Goal: Task Accomplishment & Management: Manage account settings

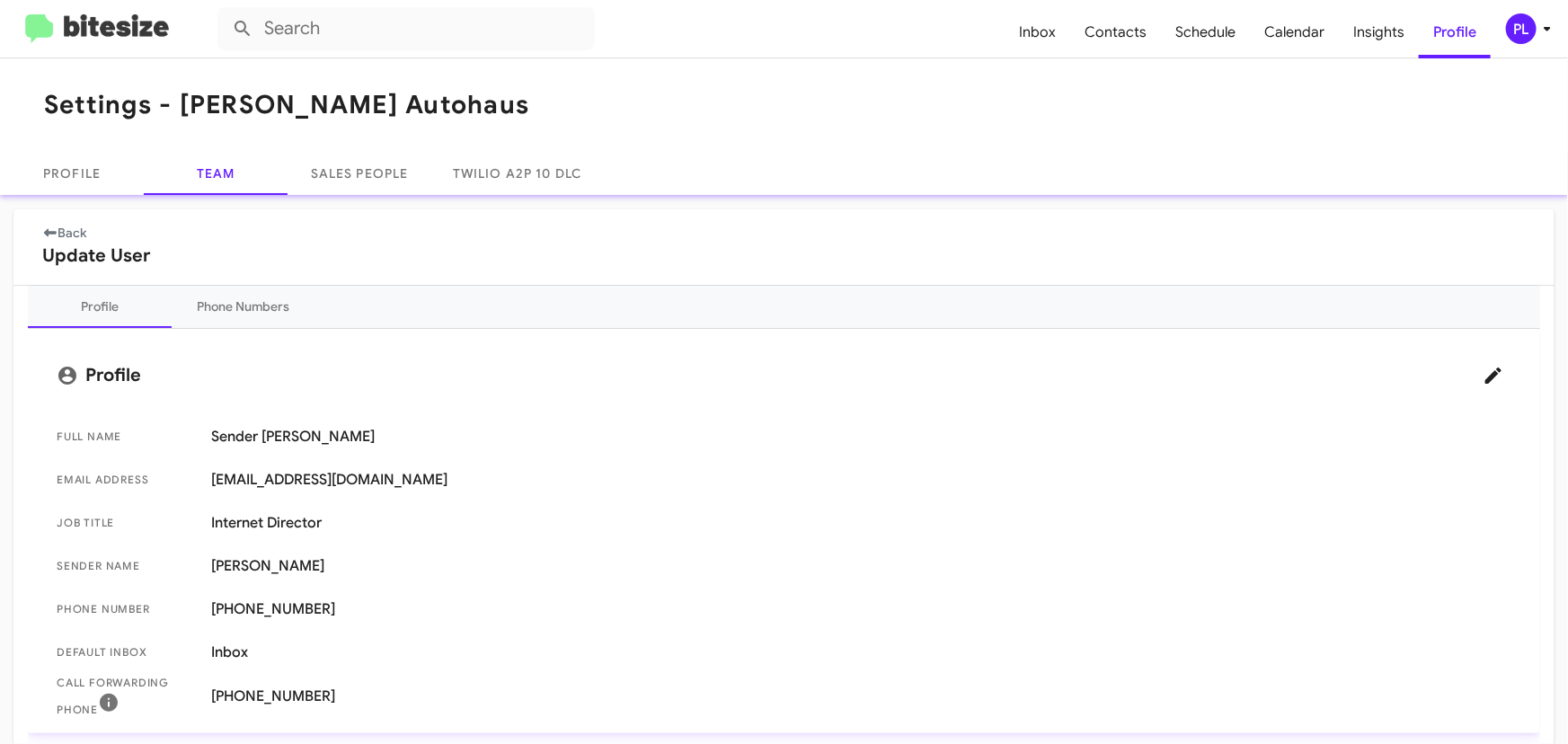
click at [1554, 30] on icon at bounding box center [1547, 29] width 22 height 22
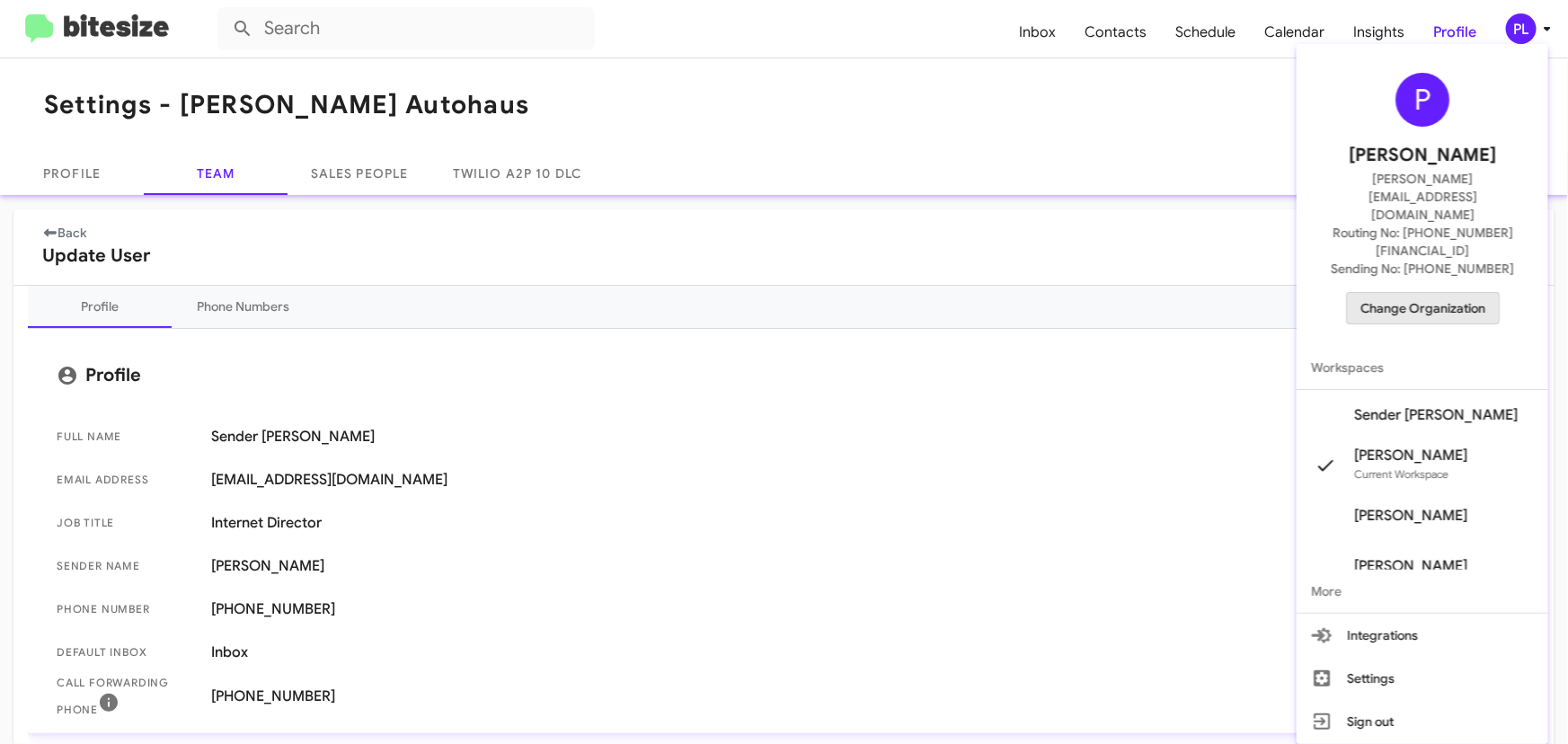
click at [1422, 293] on span "Change Organization" at bounding box center [1422, 308] width 125 height 31
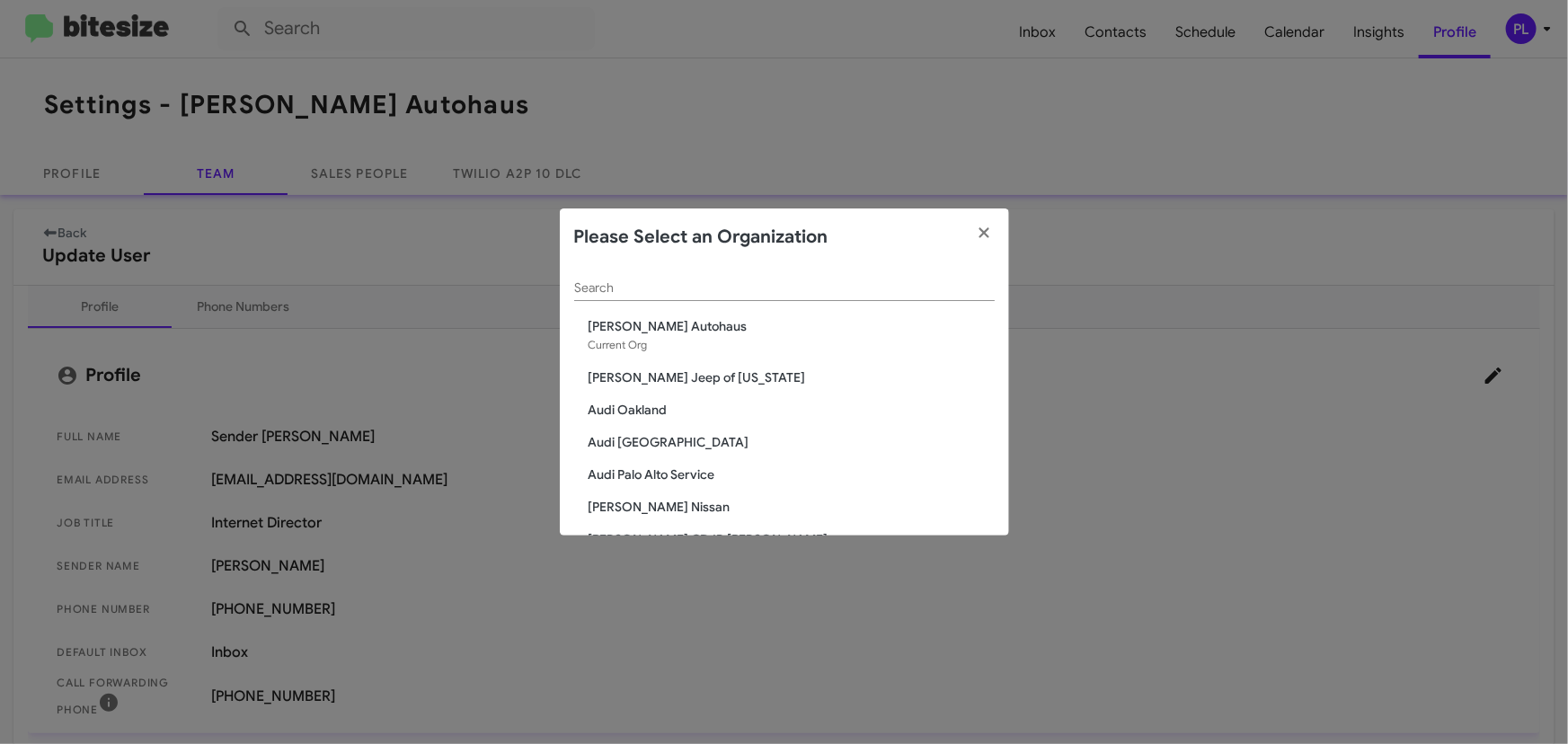
click at [790, 290] on input "Search" at bounding box center [784, 288] width 420 height 14
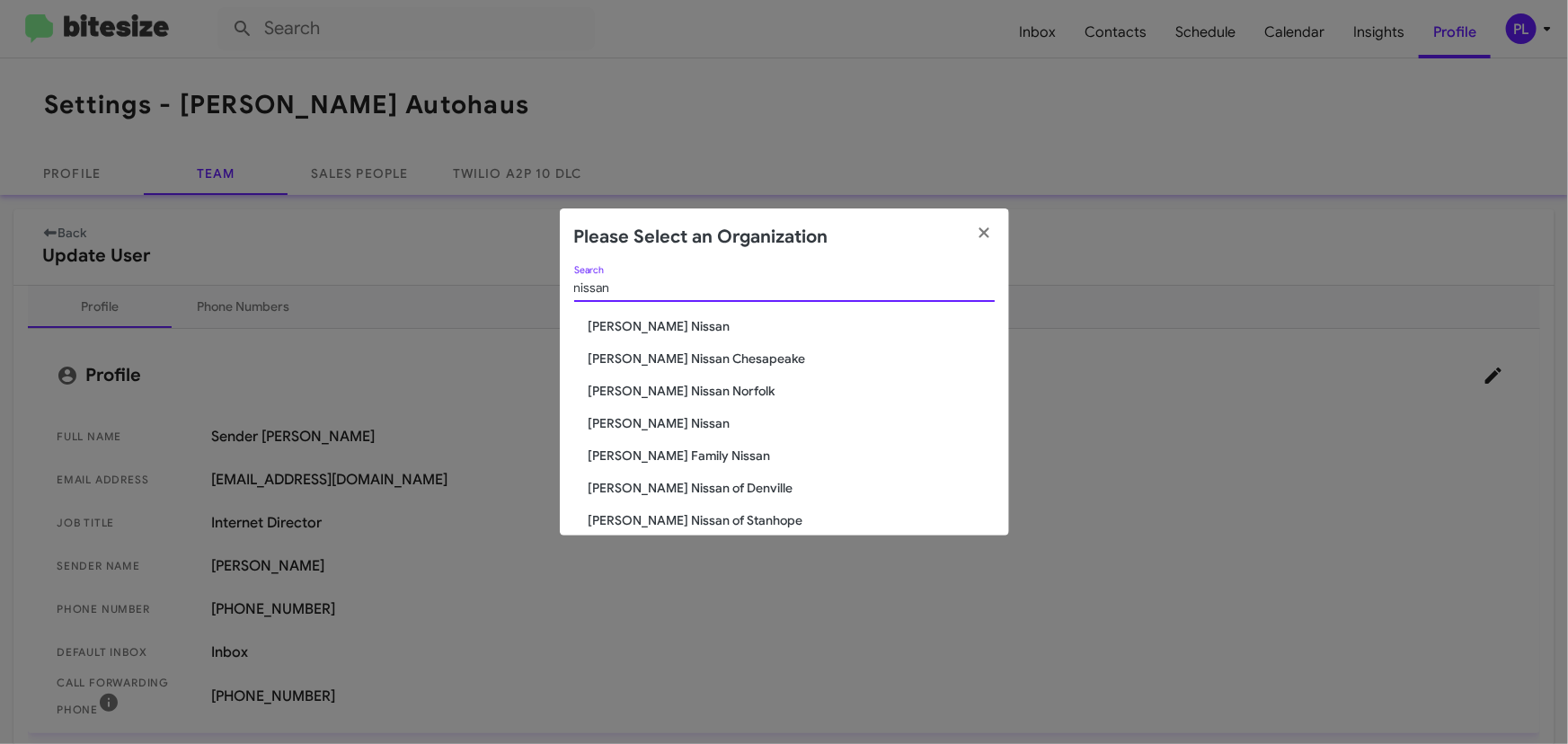
type input "nissan"
click at [656, 450] on span "Hicks Family Nissan" at bounding box center [791, 455] width 406 height 18
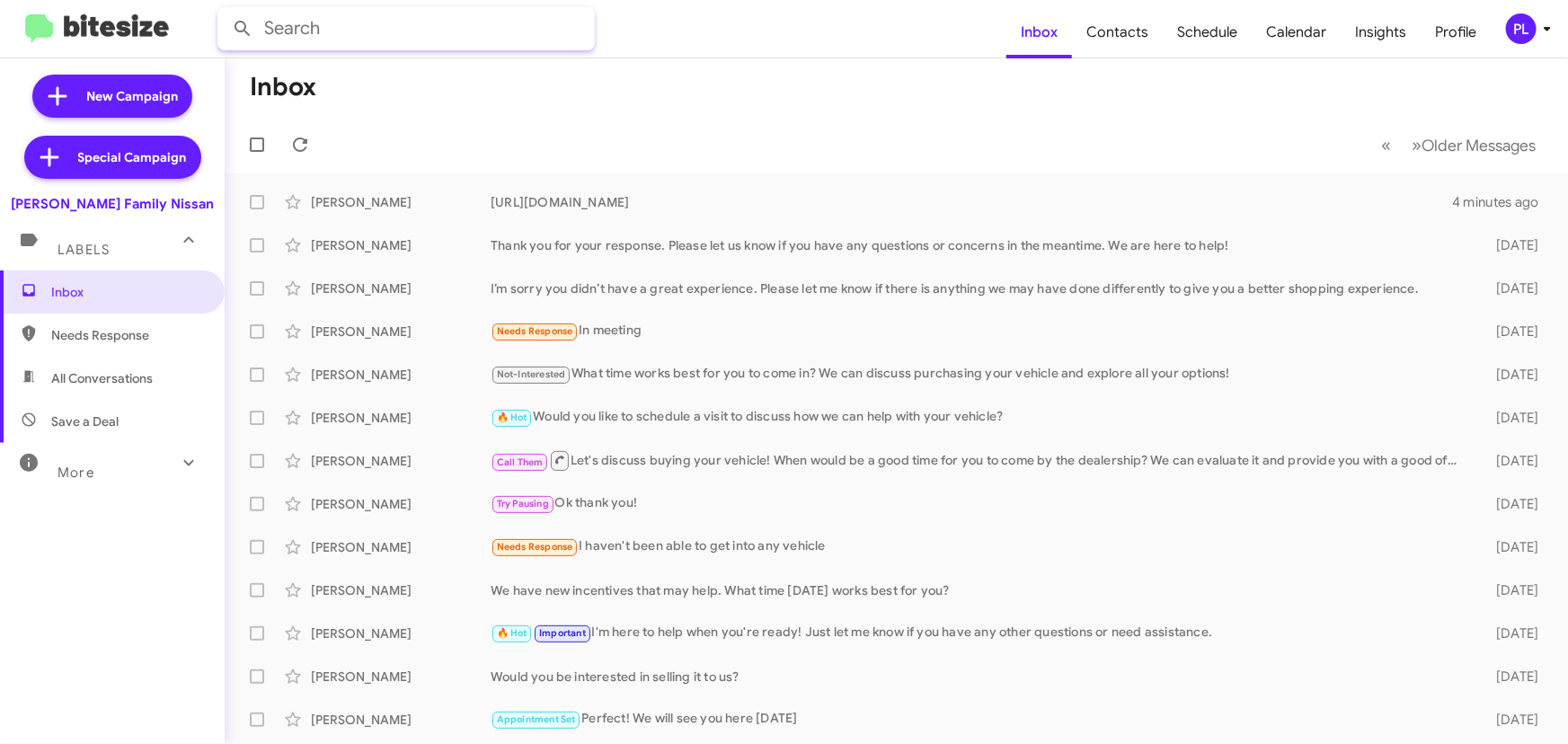
click at [394, 26] on input "text" at bounding box center [406, 29] width 377 height 43
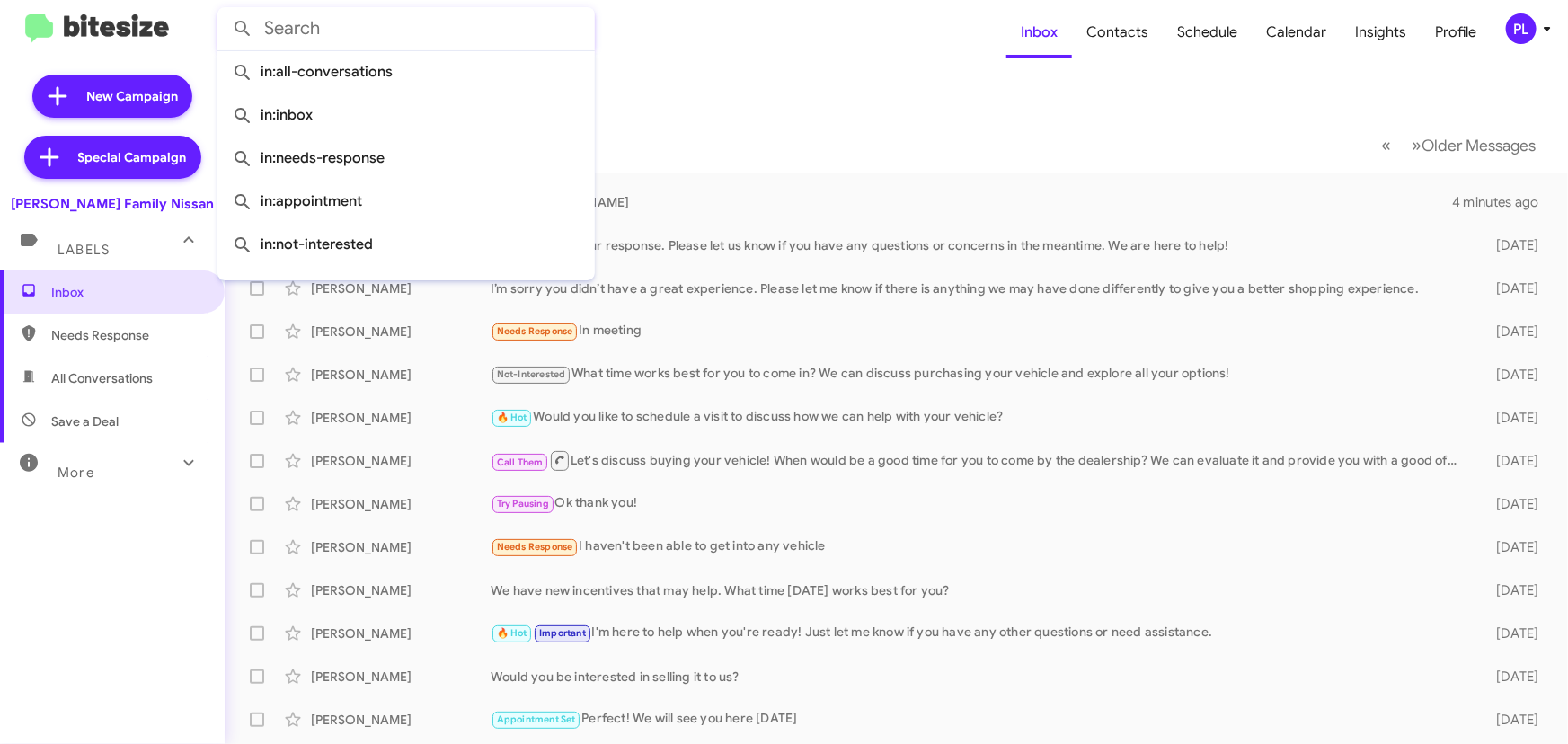
paste input "3616830745"
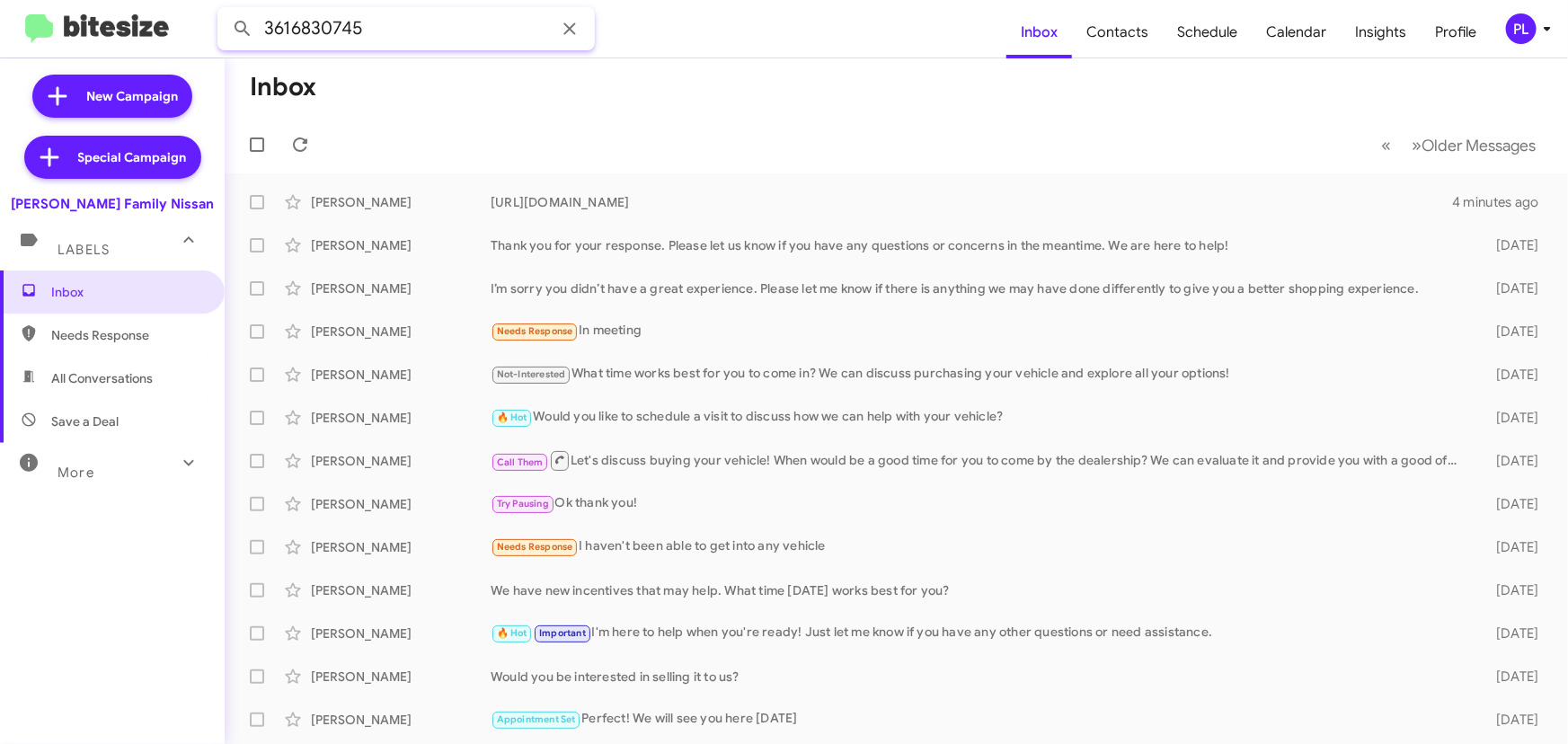
click at [224, 11] on button at bounding box center [242, 29] width 36 height 36
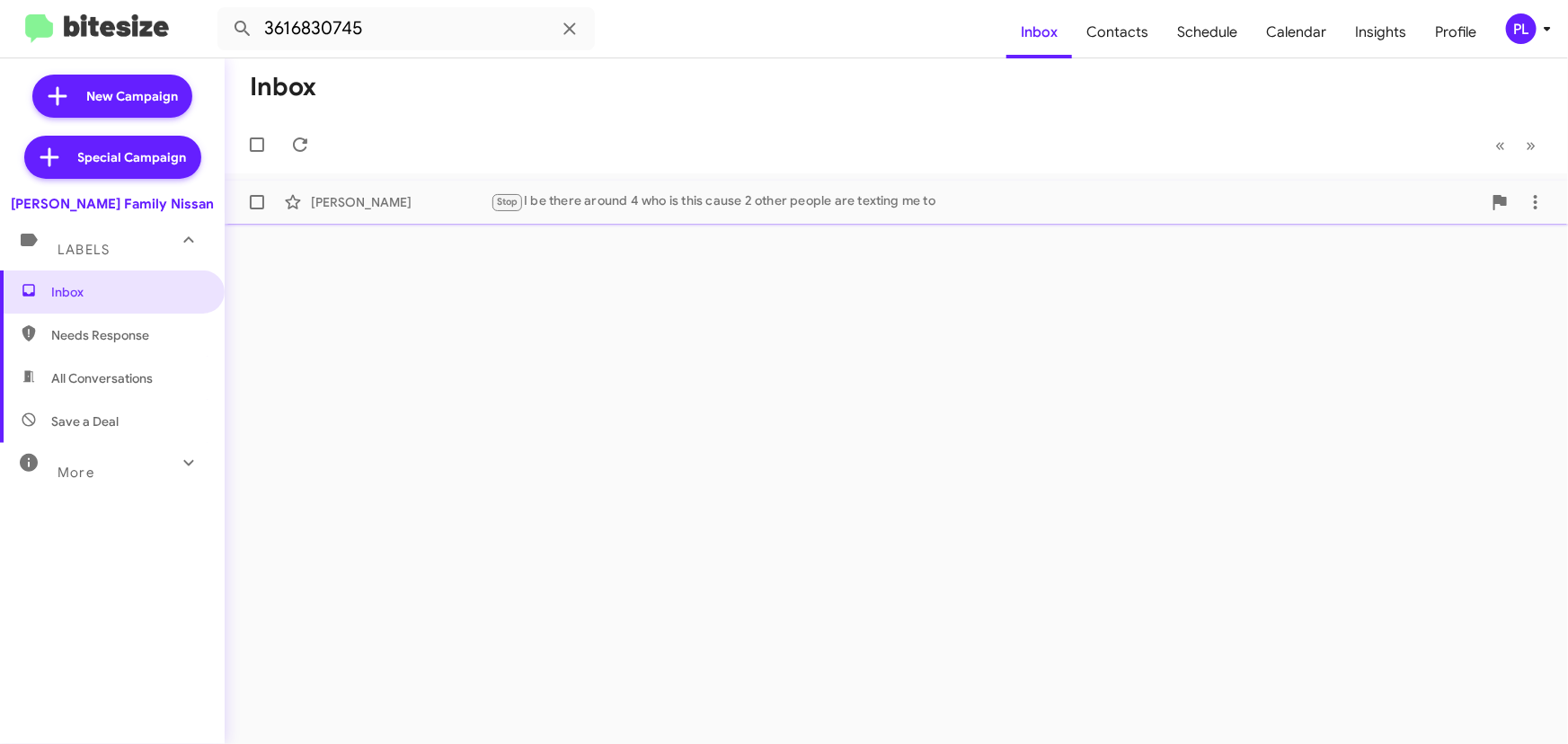
click at [717, 210] on div "Stop I be there around 4 who is this cause 2 other people are texting me to" at bounding box center [986, 202] width 990 height 21
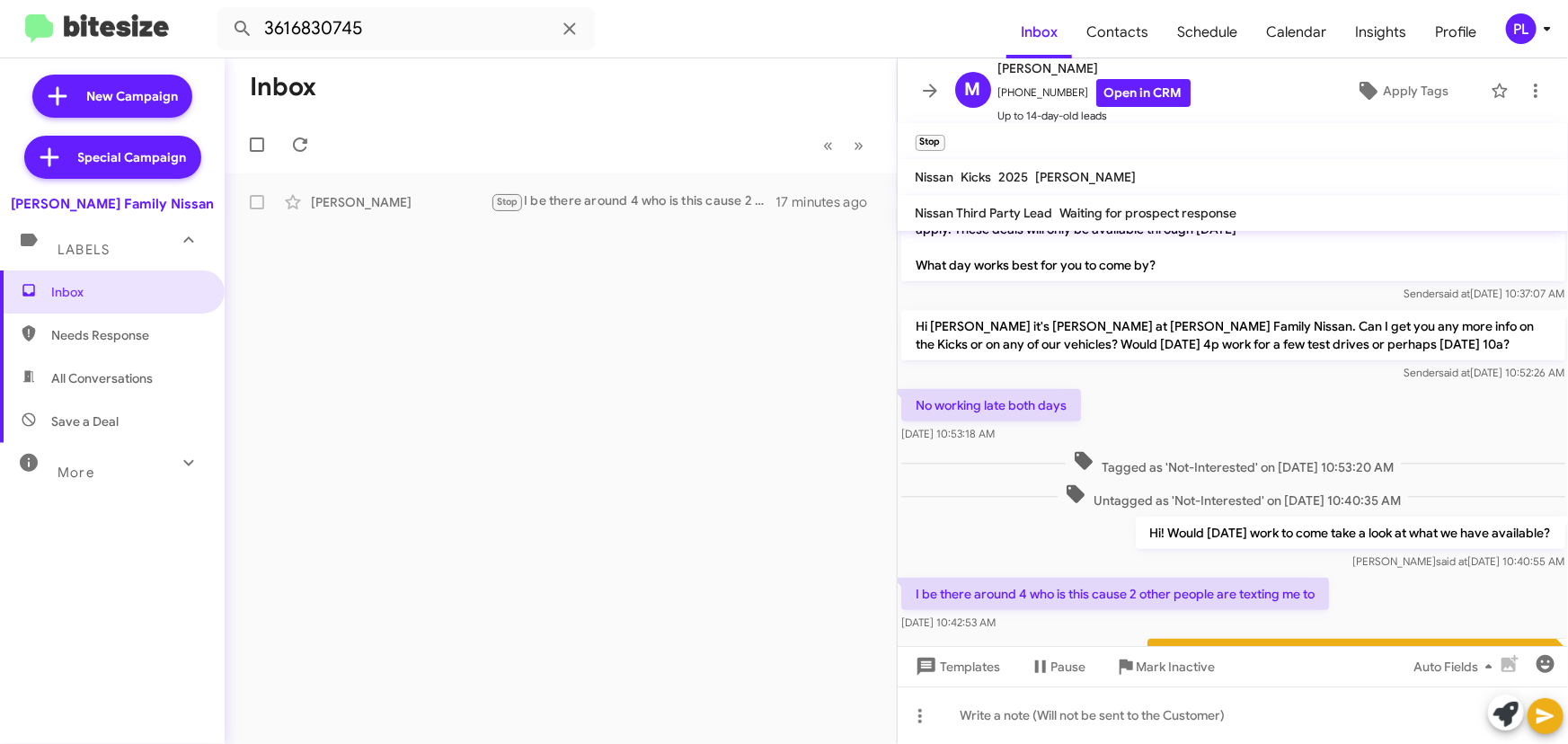
scroll to position [557, 0]
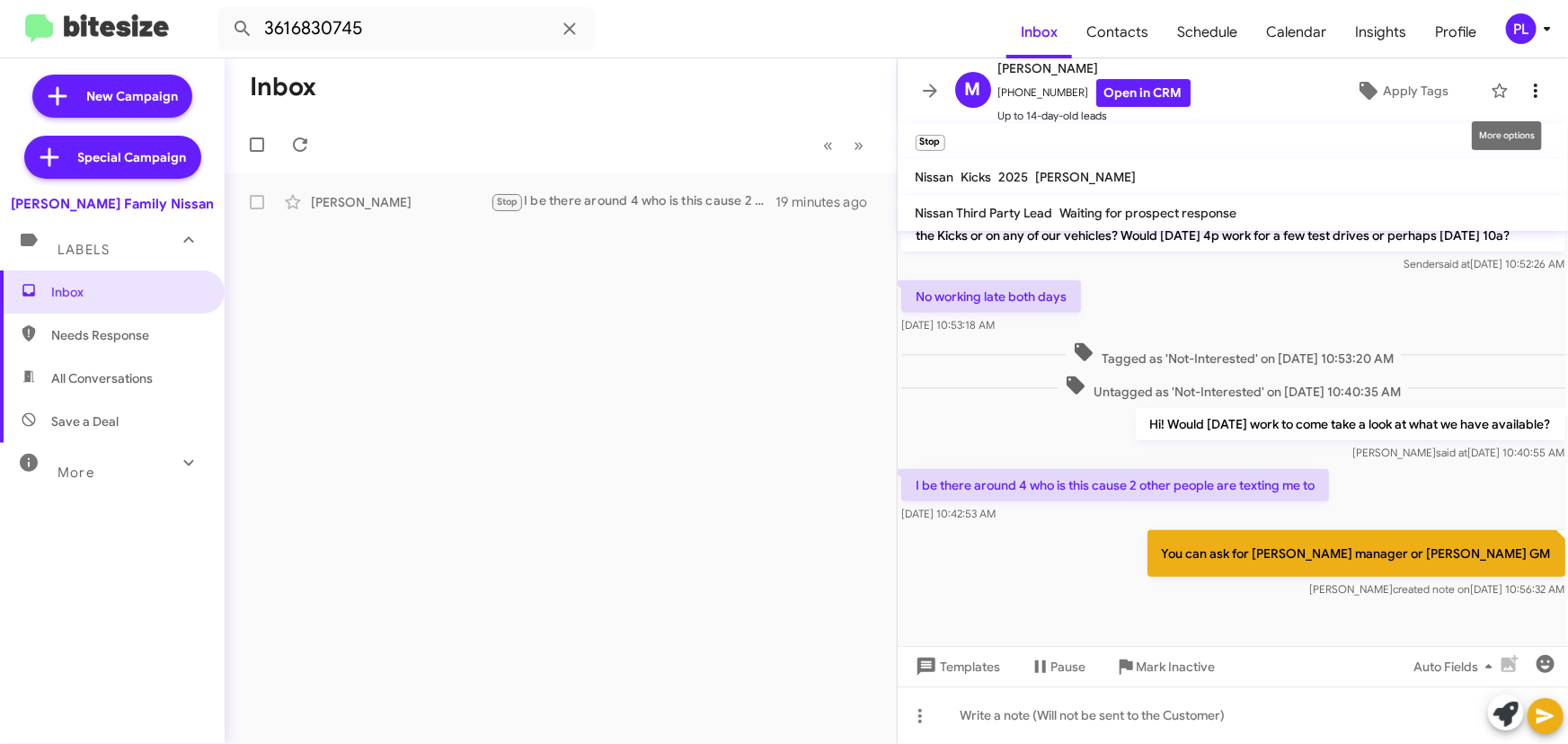
click at [1525, 89] on icon at bounding box center [1535, 90] width 22 height 22
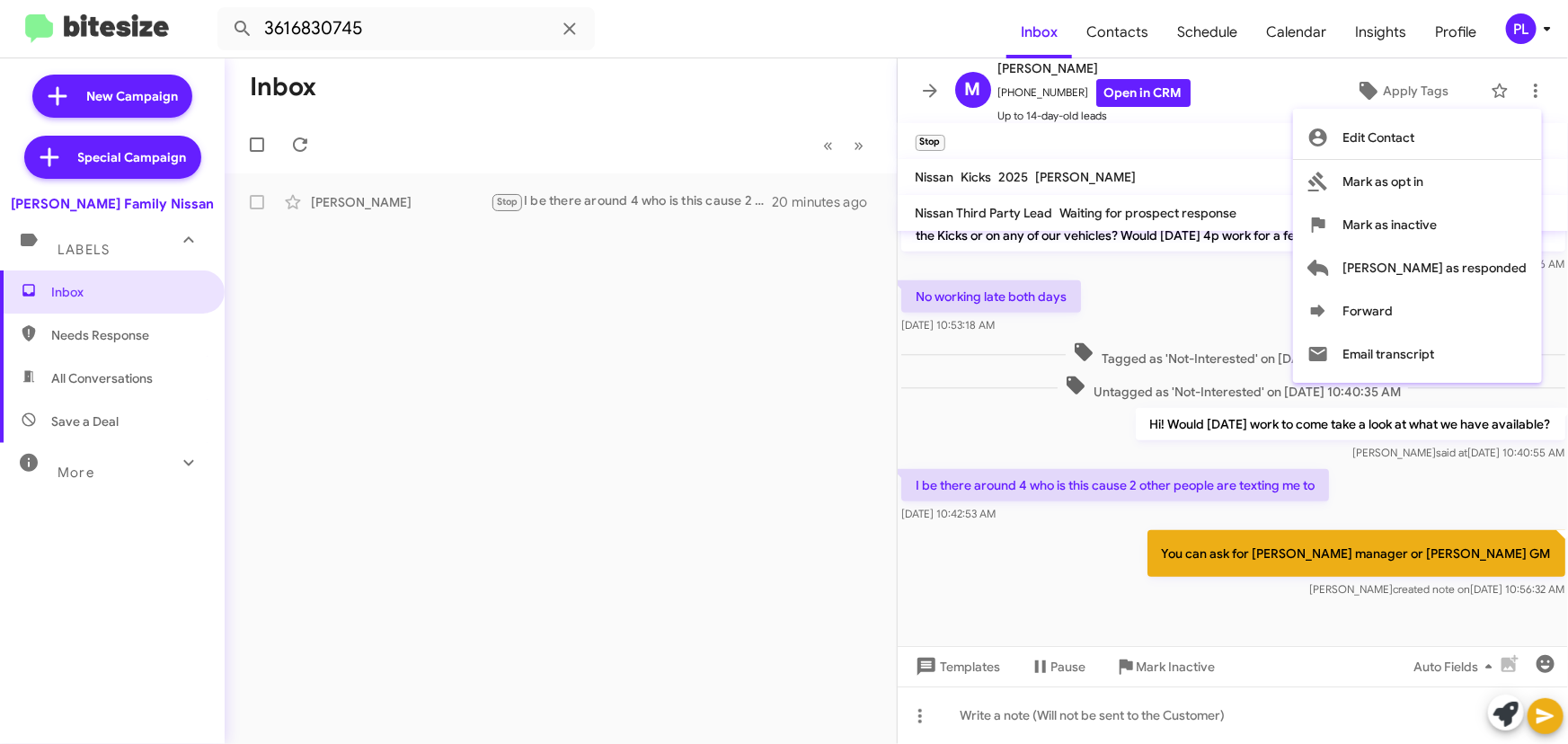
click at [470, 291] on div at bounding box center [784, 372] width 1568 height 744
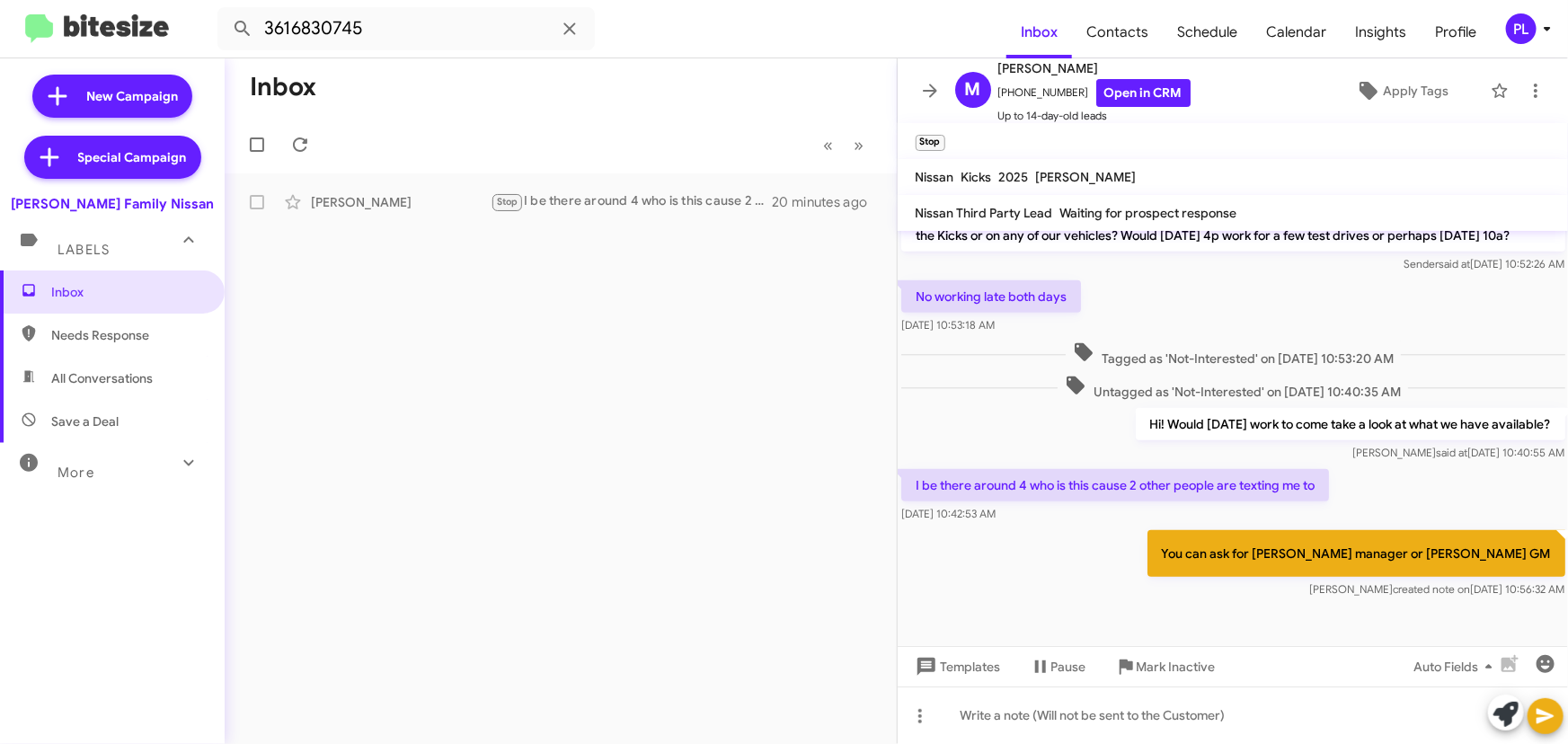
click at [135, 475] on div "More" at bounding box center [94, 464] width 160 height 34
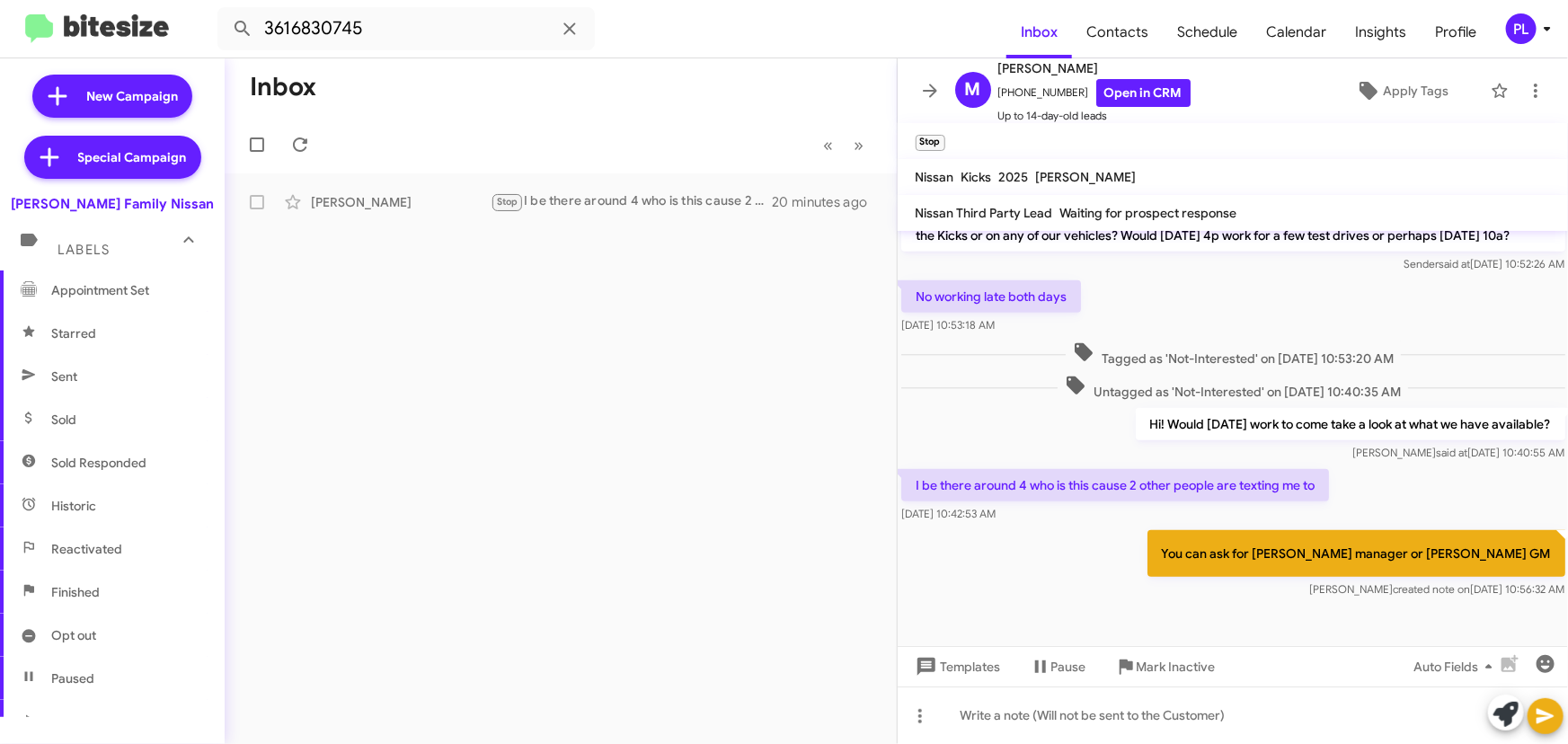
scroll to position [400, 0]
click at [127, 554] on span "Opt out" at bounding box center [112, 552] width 224 height 43
type input "in:opt-out"
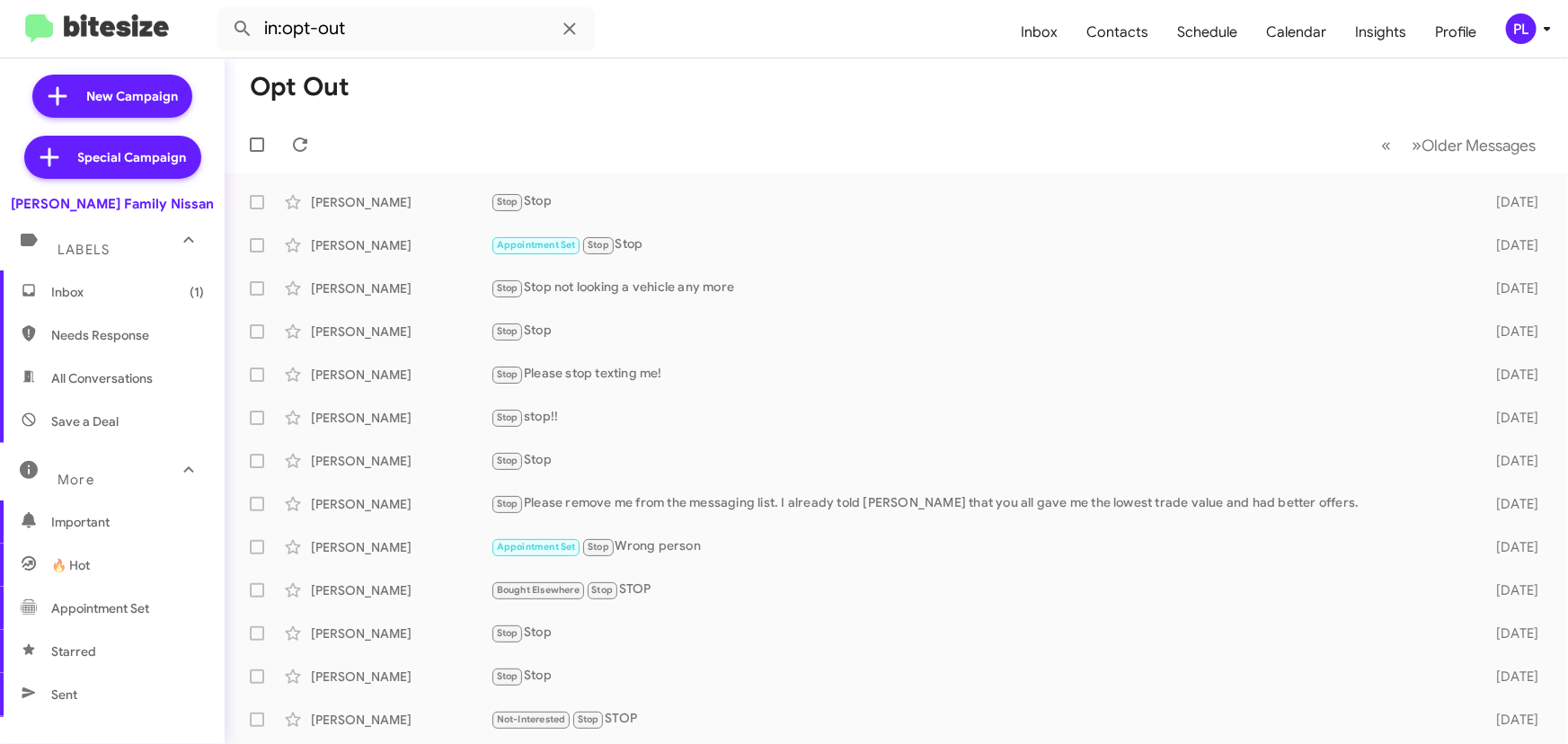
click at [115, 302] on span "Inbox (1)" at bounding box center [112, 291] width 224 height 43
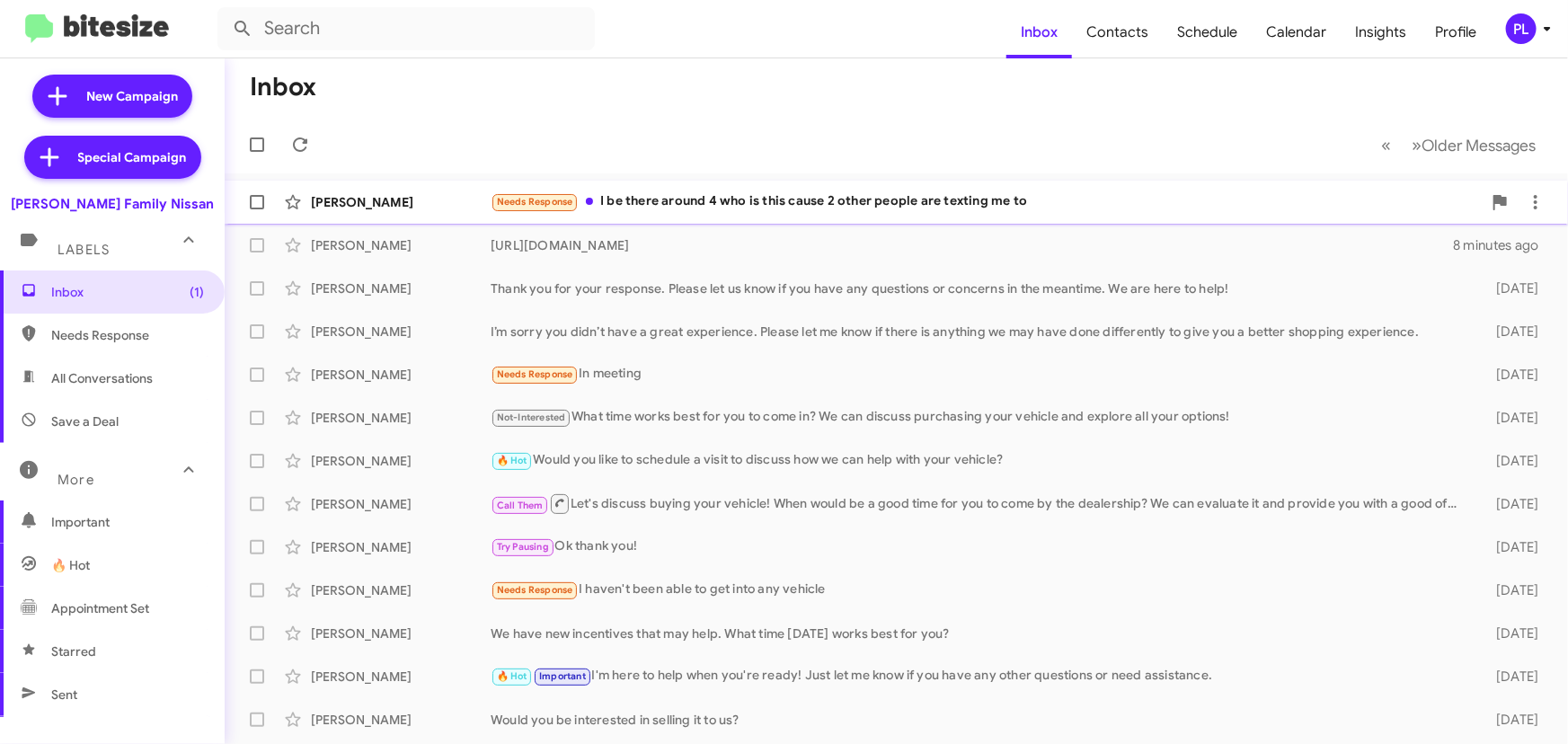
click at [936, 201] on div "Needs Response I be there around 4 who is this cause 2 other people are texting…" at bounding box center [986, 202] width 990 height 21
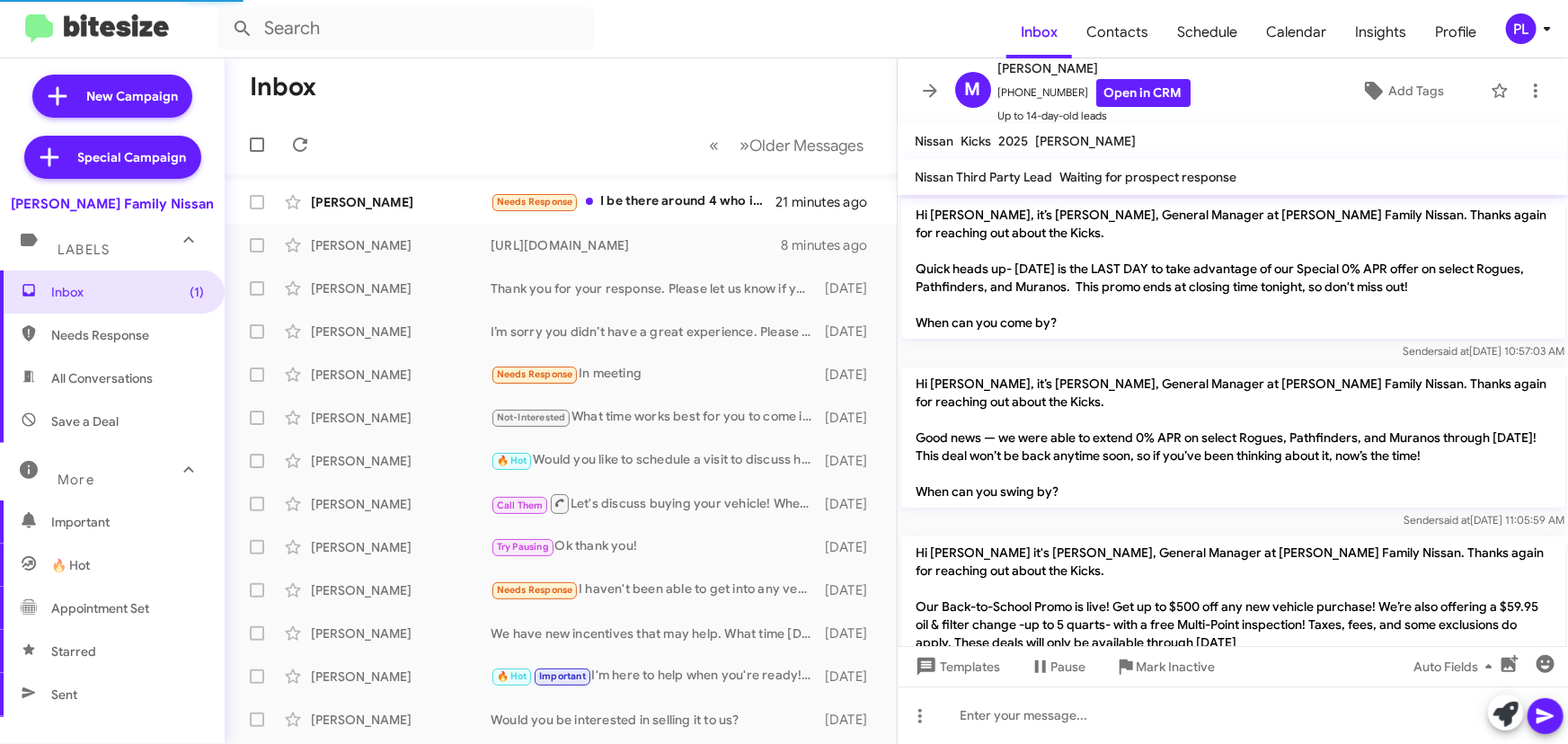
scroll to position [560, 0]
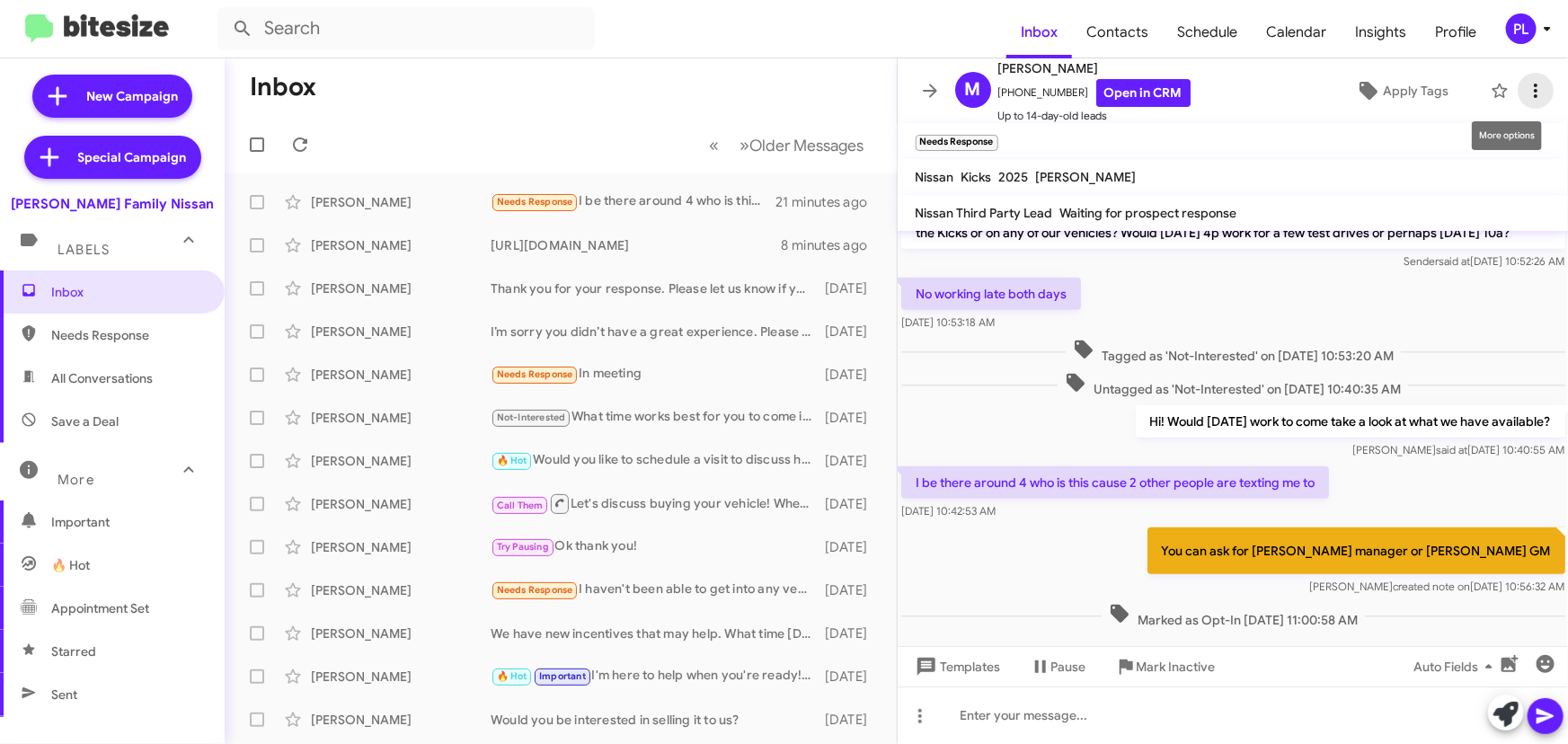
click at [1526, 94] on icon at bounding box center [1535, 90] width 22 height 22
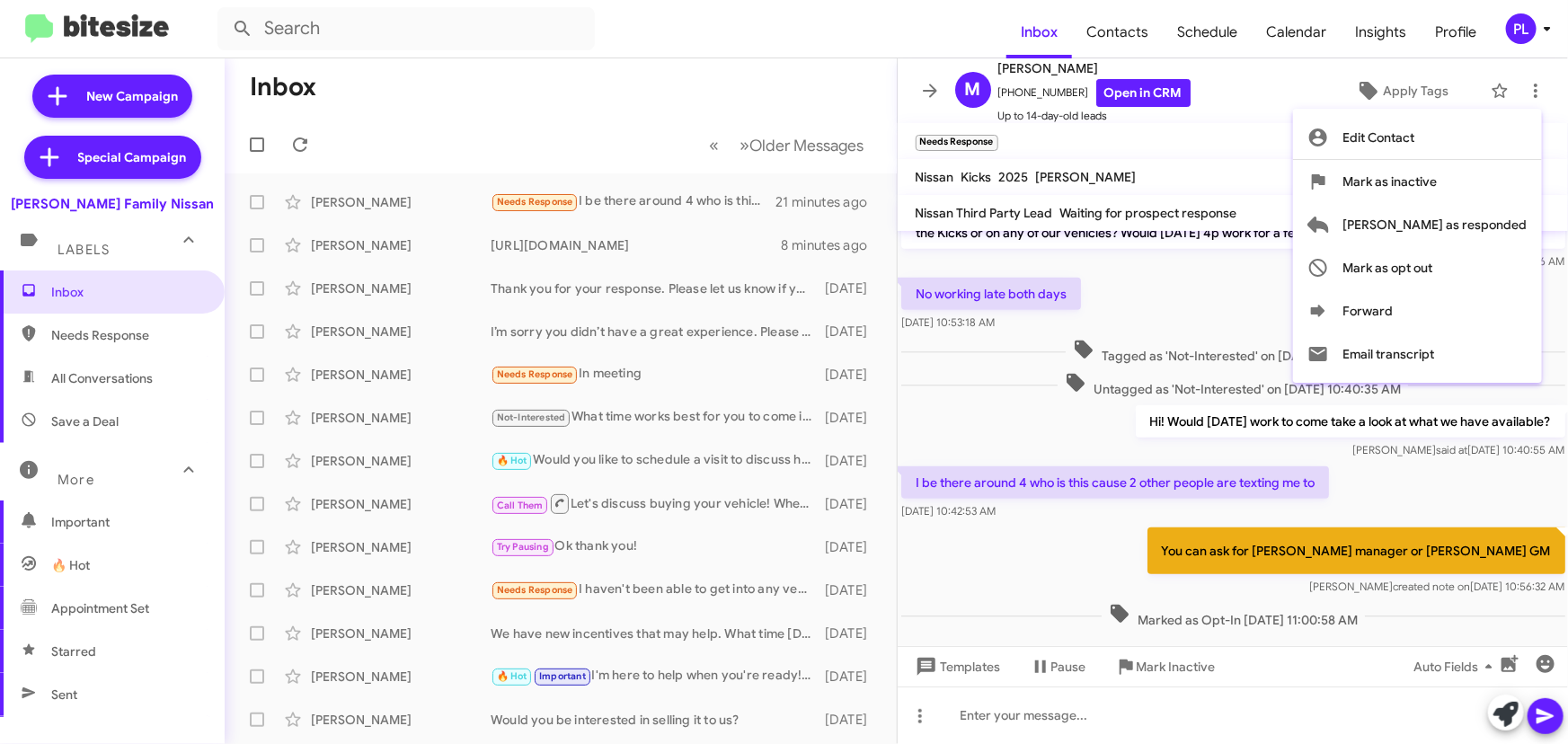
click at [927, 90] on div at bounding box center [784, 372] width 1568 height 744
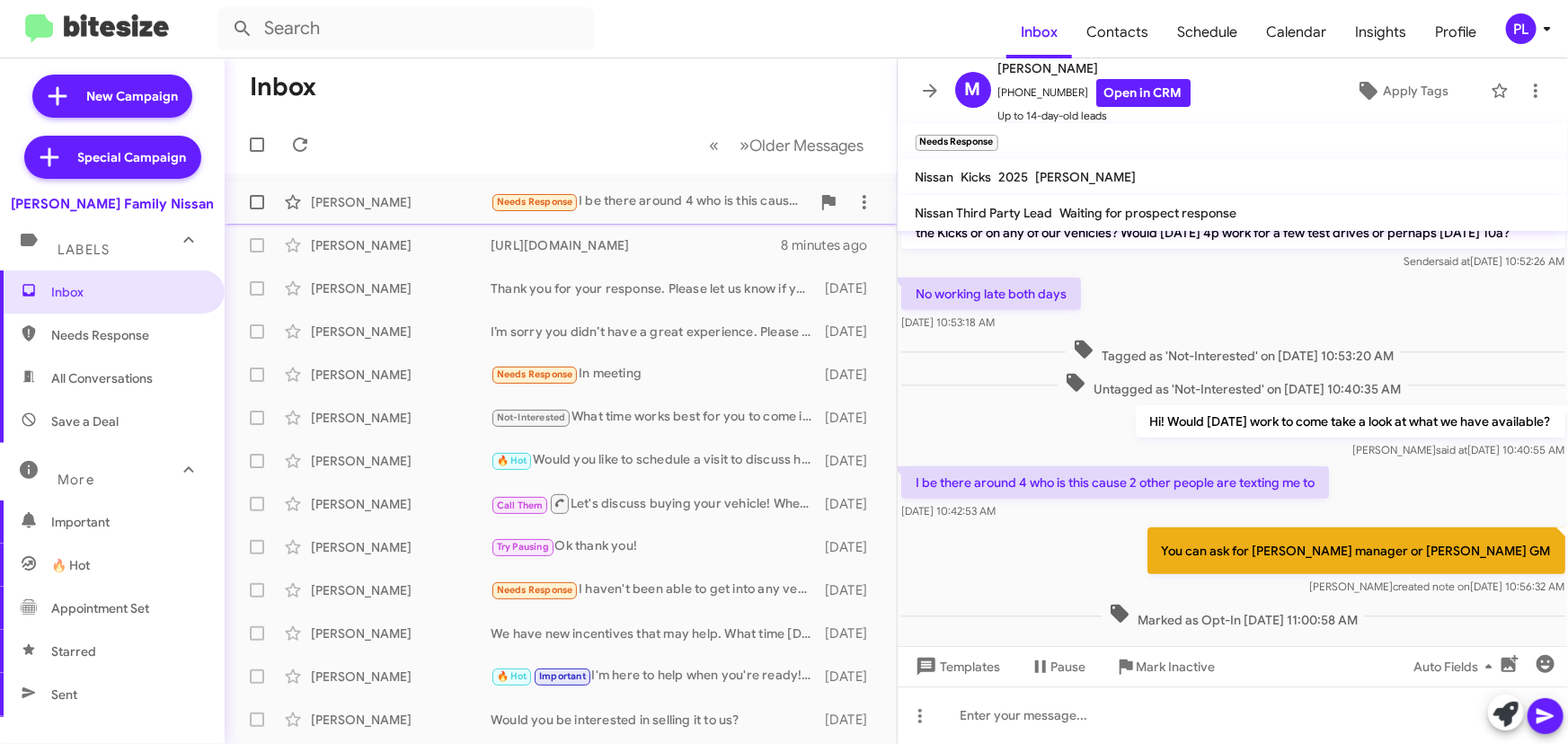
click at [255, 205] on span at bounding box center [257, 202] width 14 height 14
click at [256, 210] on input "checkbox" at bounding box center [256, 210] width 1 height 1
checkbox input "true"
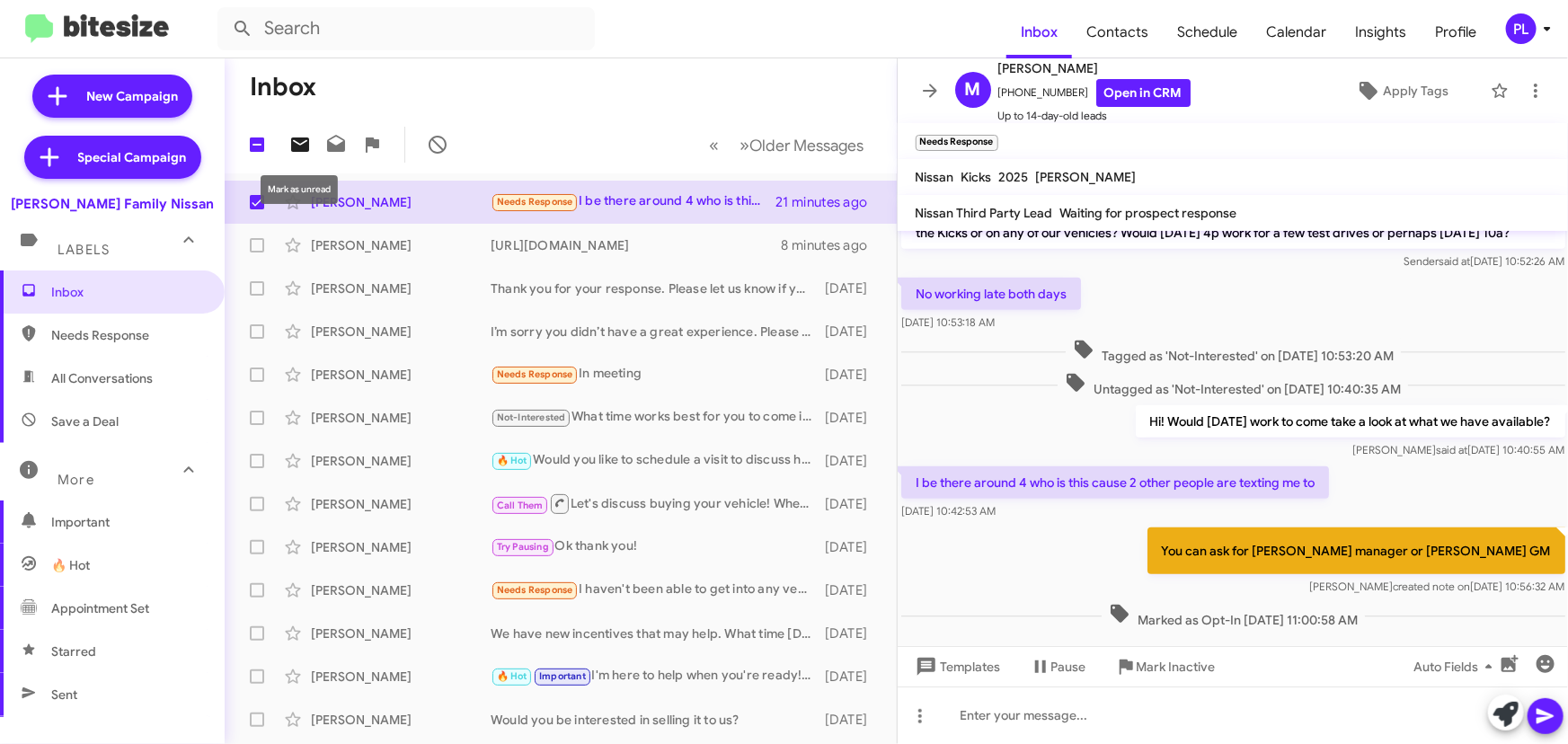
click at [304, 155] on button at bounding box center [300, 145] width 36 height 36
click at [922, 94] on icon at bounding box center [929, 90] width 22 height 22
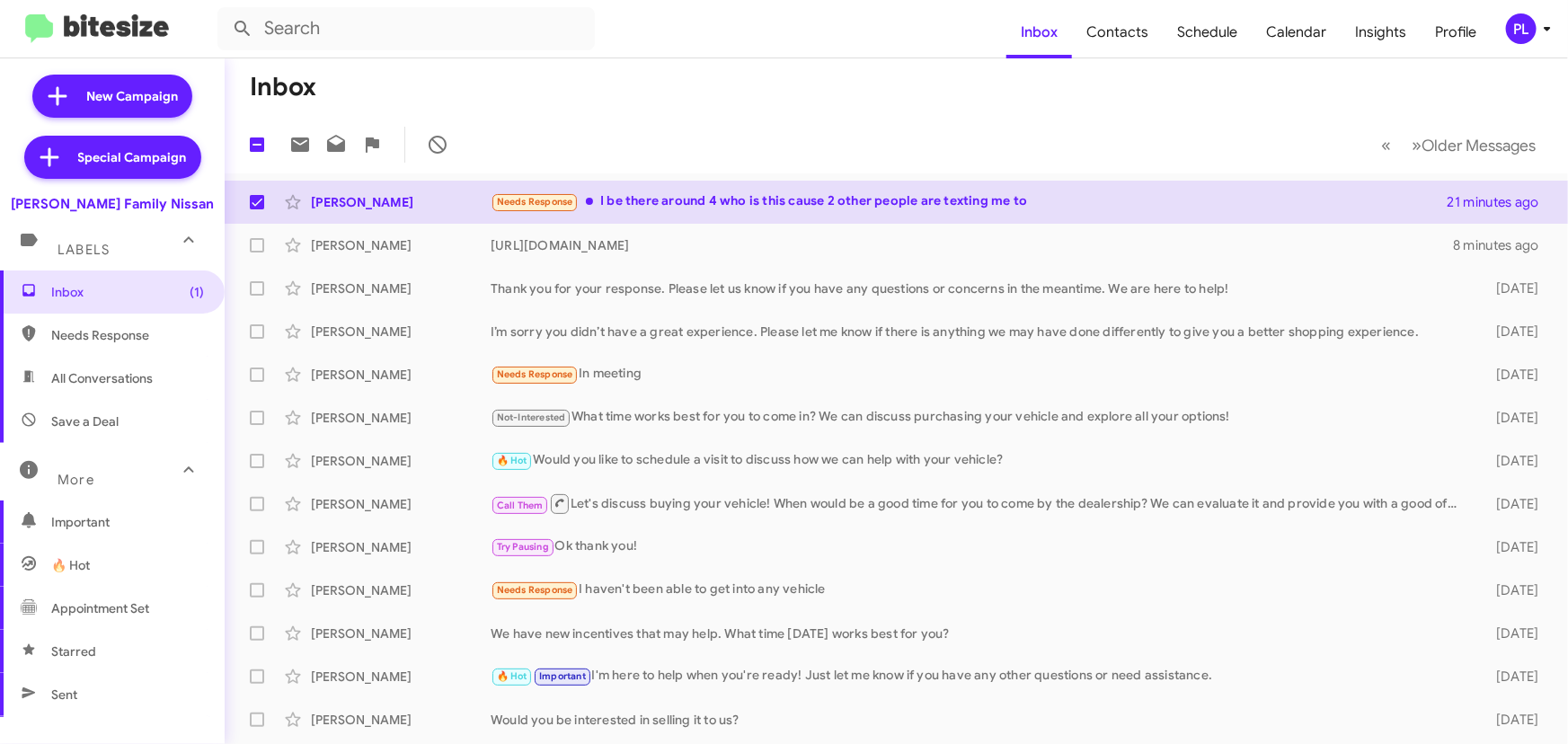
click at [571, 112] on mat-toolbar-row "Inbox" at bounding box center [896, 87] width 1343 height 57
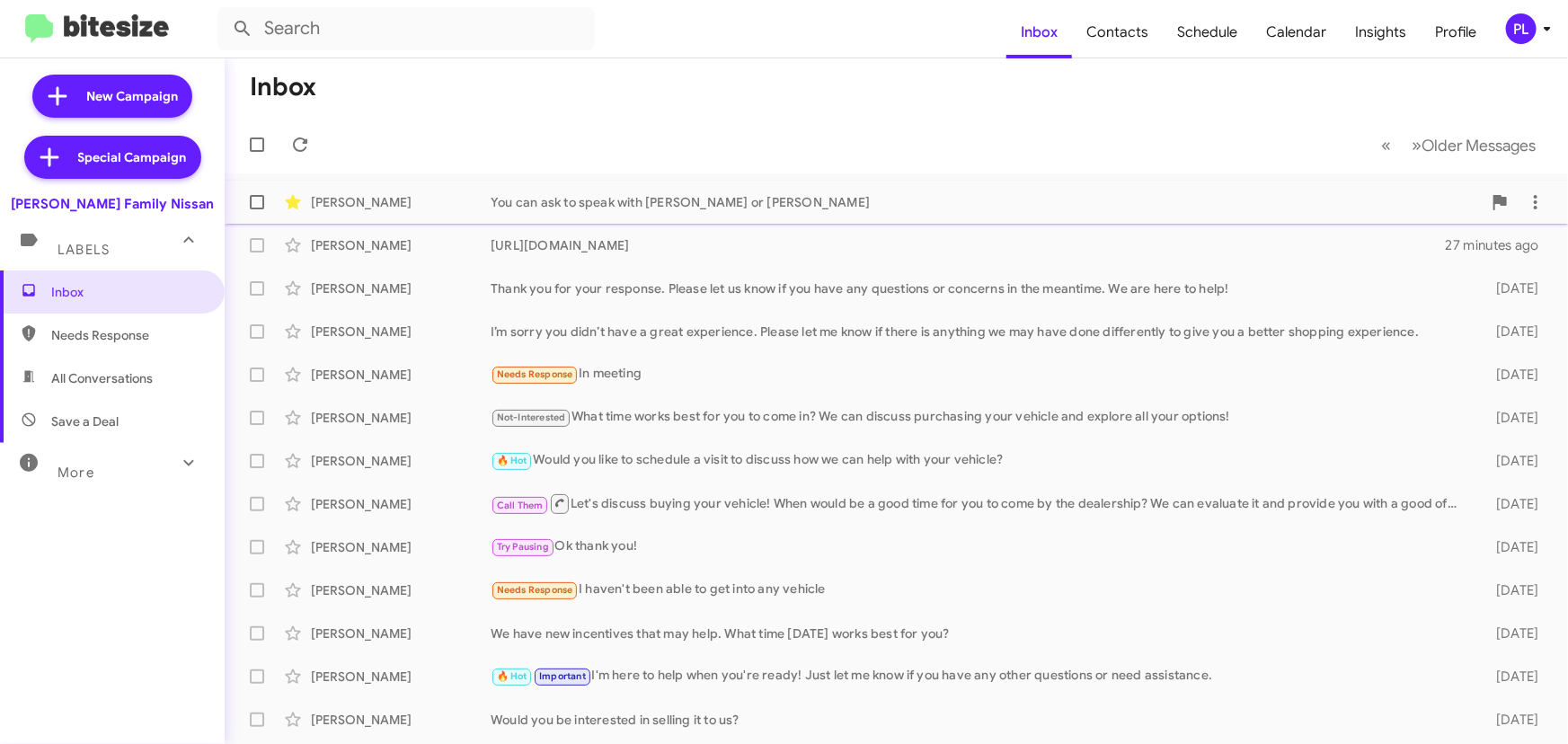
click at [674, 191] on div "Mary Reyes You can ask to speak with Monique or Gil Molina 19 minutes ago" at bounding box center [896, 202] width 1314 height 36
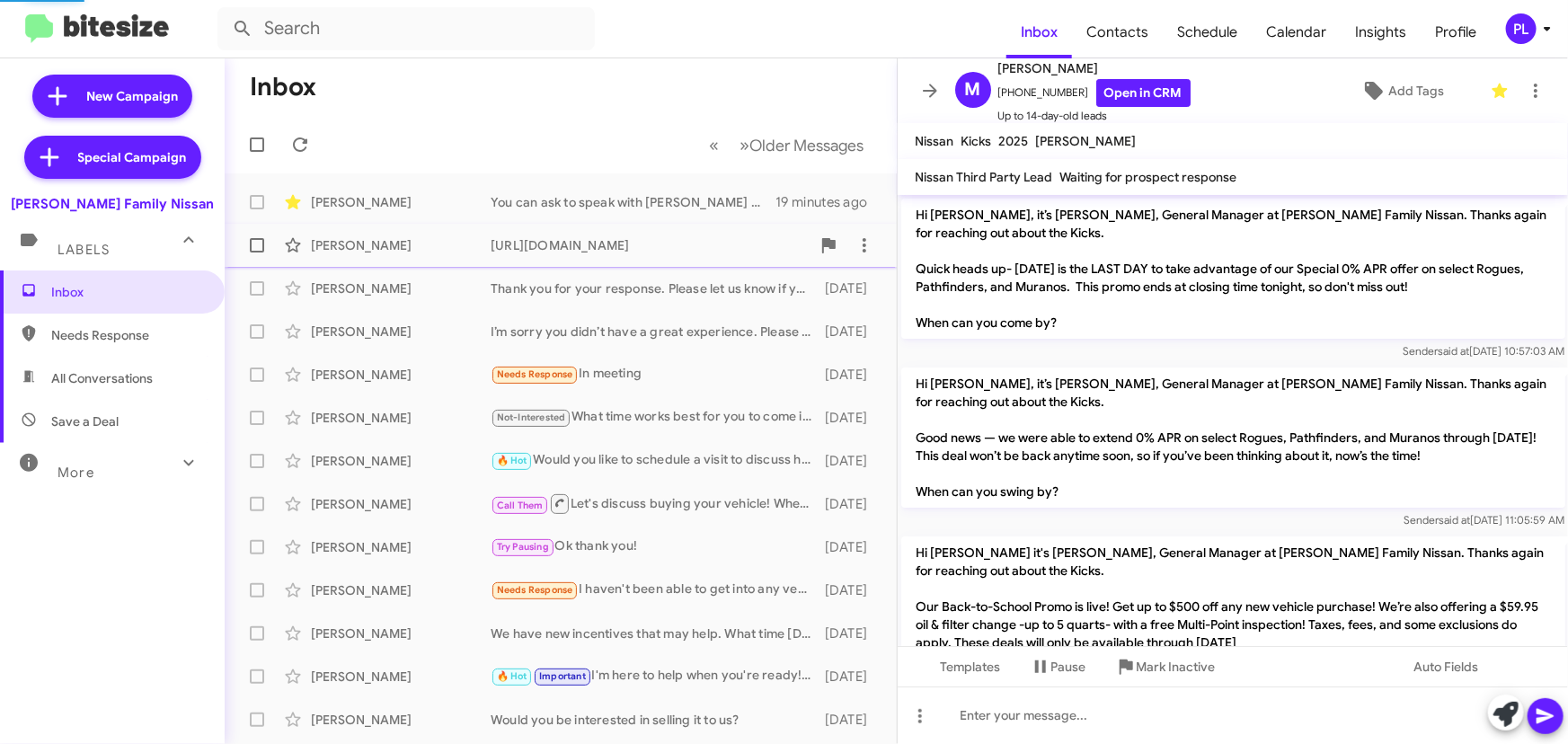
scroll to position [626, 0]
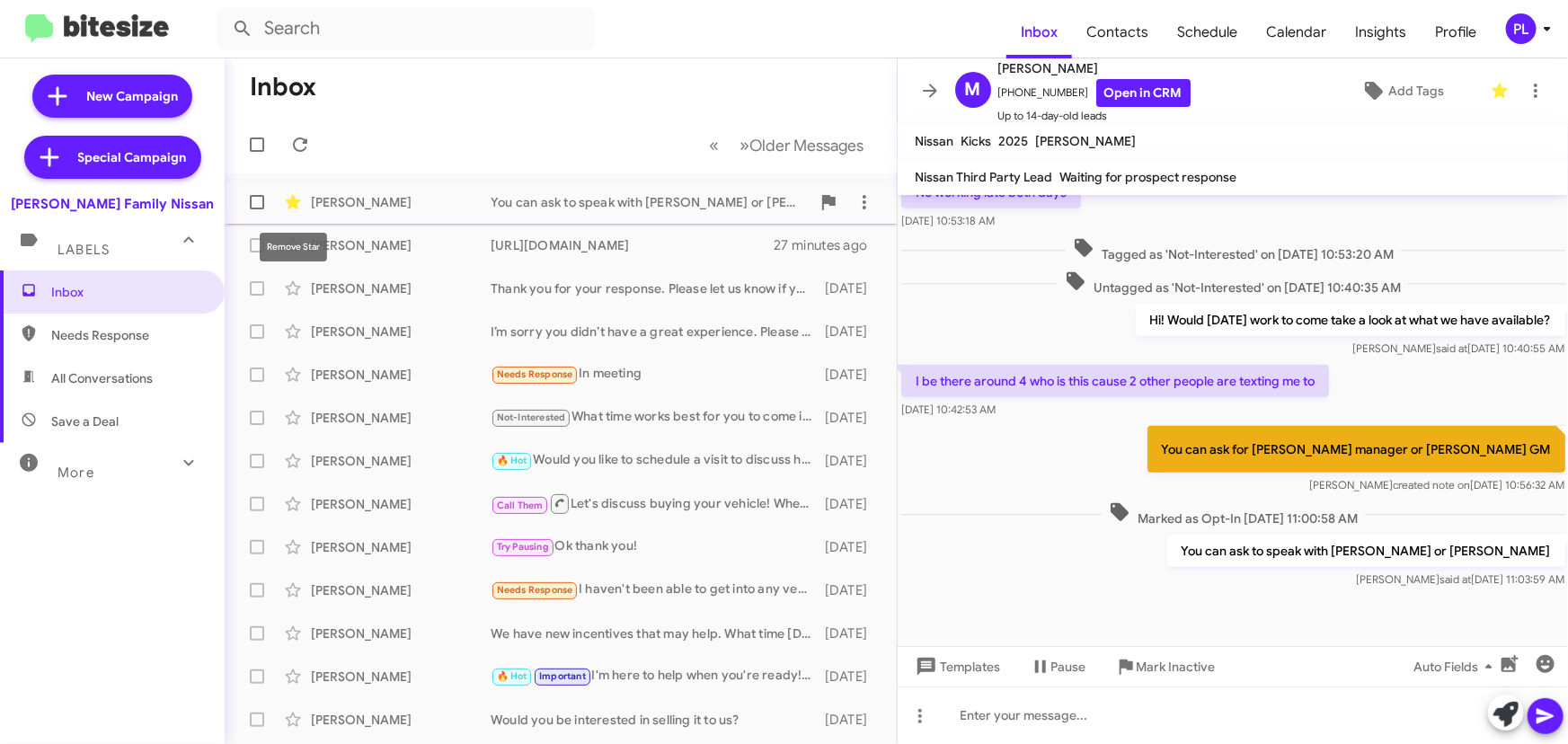
click at [295, 200] on icon at bounding box center [292, 202] width 15 height 14
click at [1554, 31] on icon at bounding box center [1547, 29] width 22 height 22
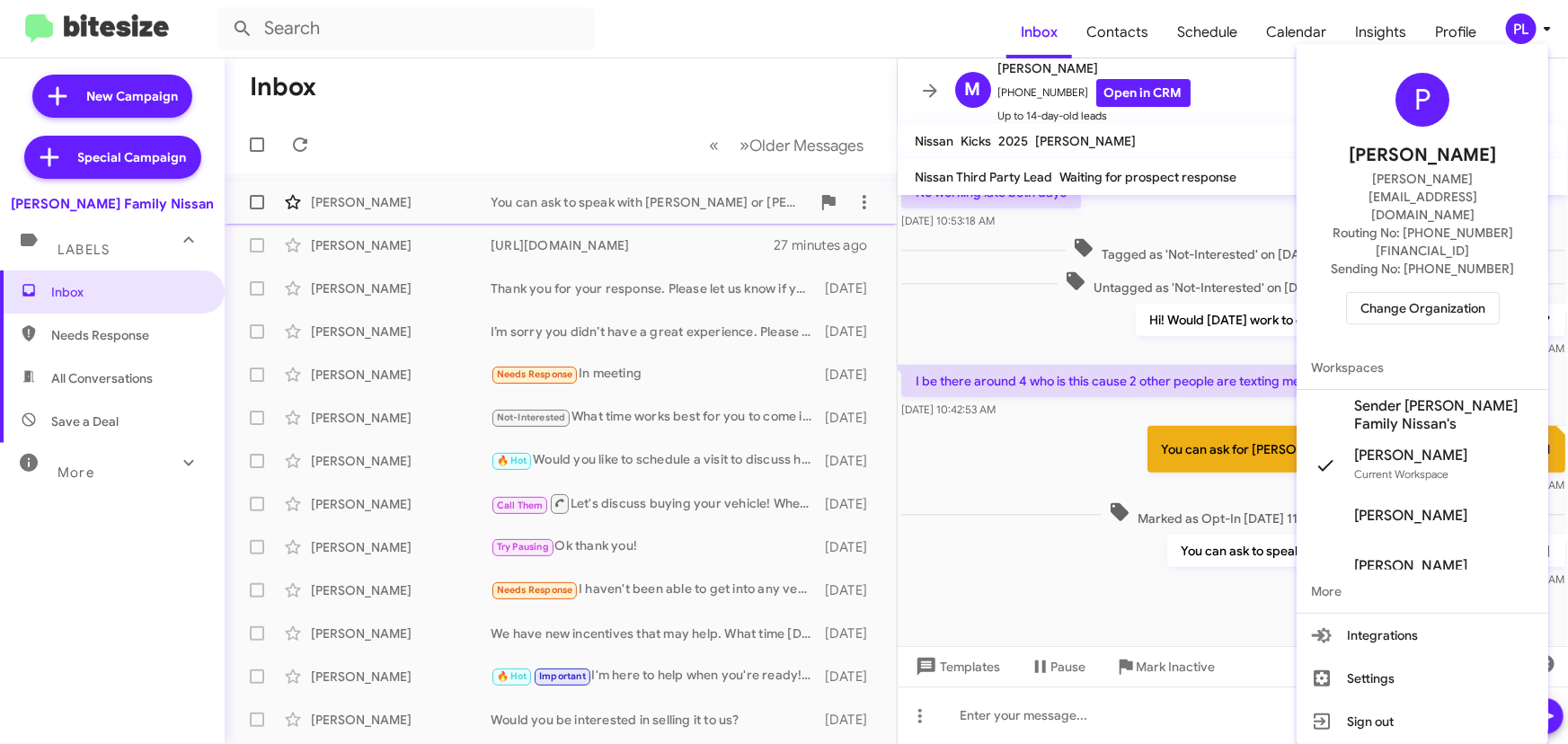
click at [1393, 293] on span "Change Organization" at bounding box center [1422, 308] width 125 height 31
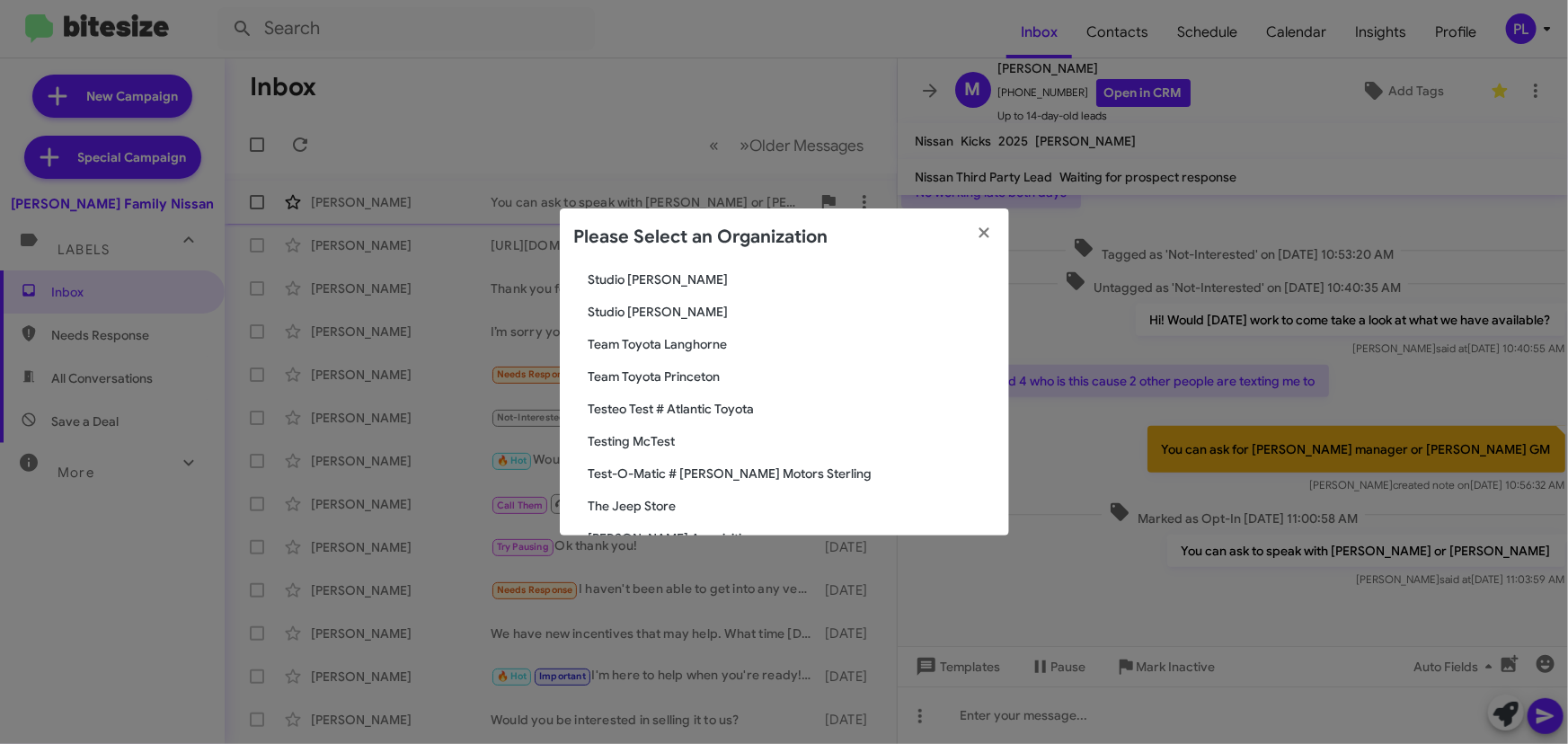
scroll to position [3175, 0]
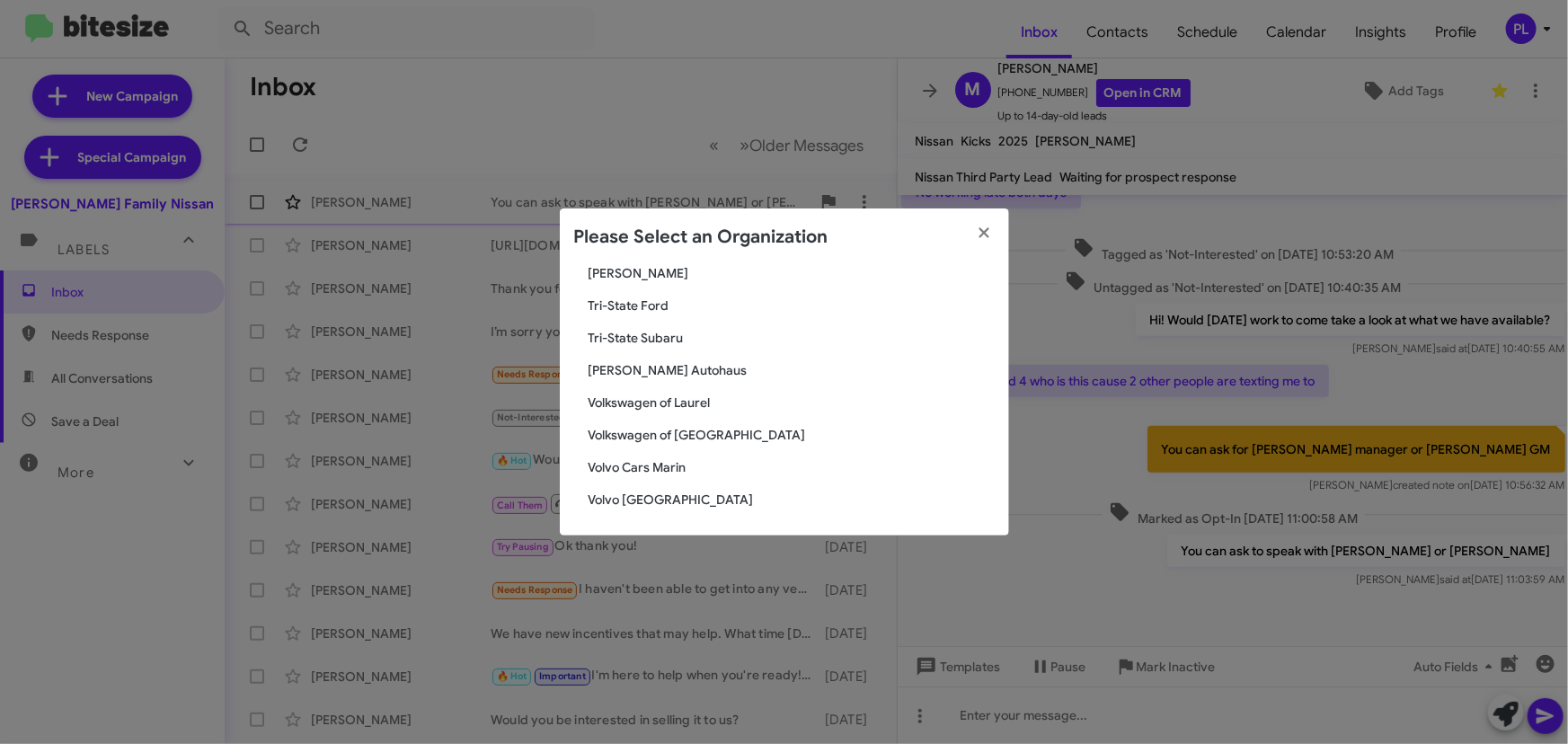
click at [630, 361] on span "[PERSON_NAME] Autohaus" at bounding box center [791, 370] width 406 height 18
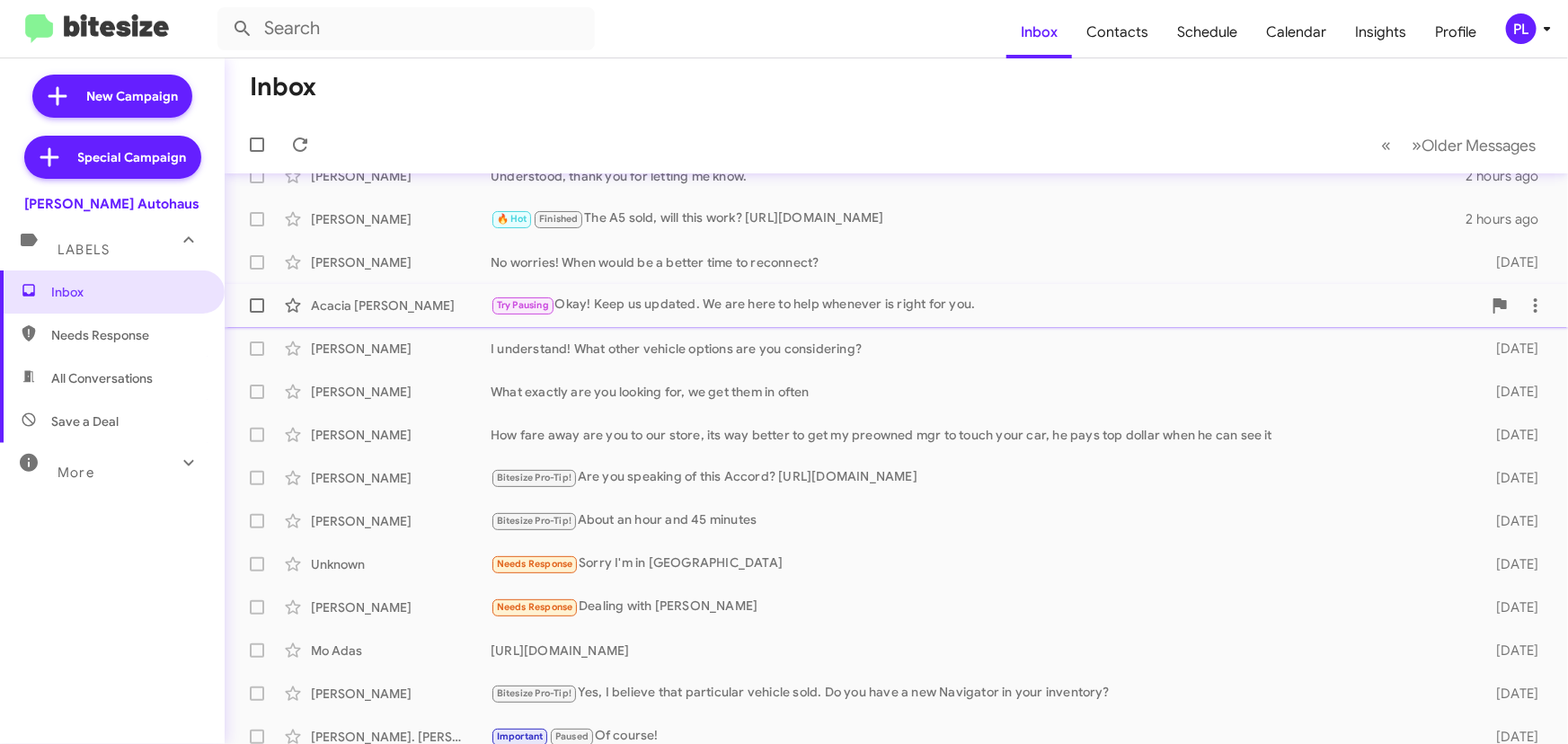
scroll to position [163, 0]
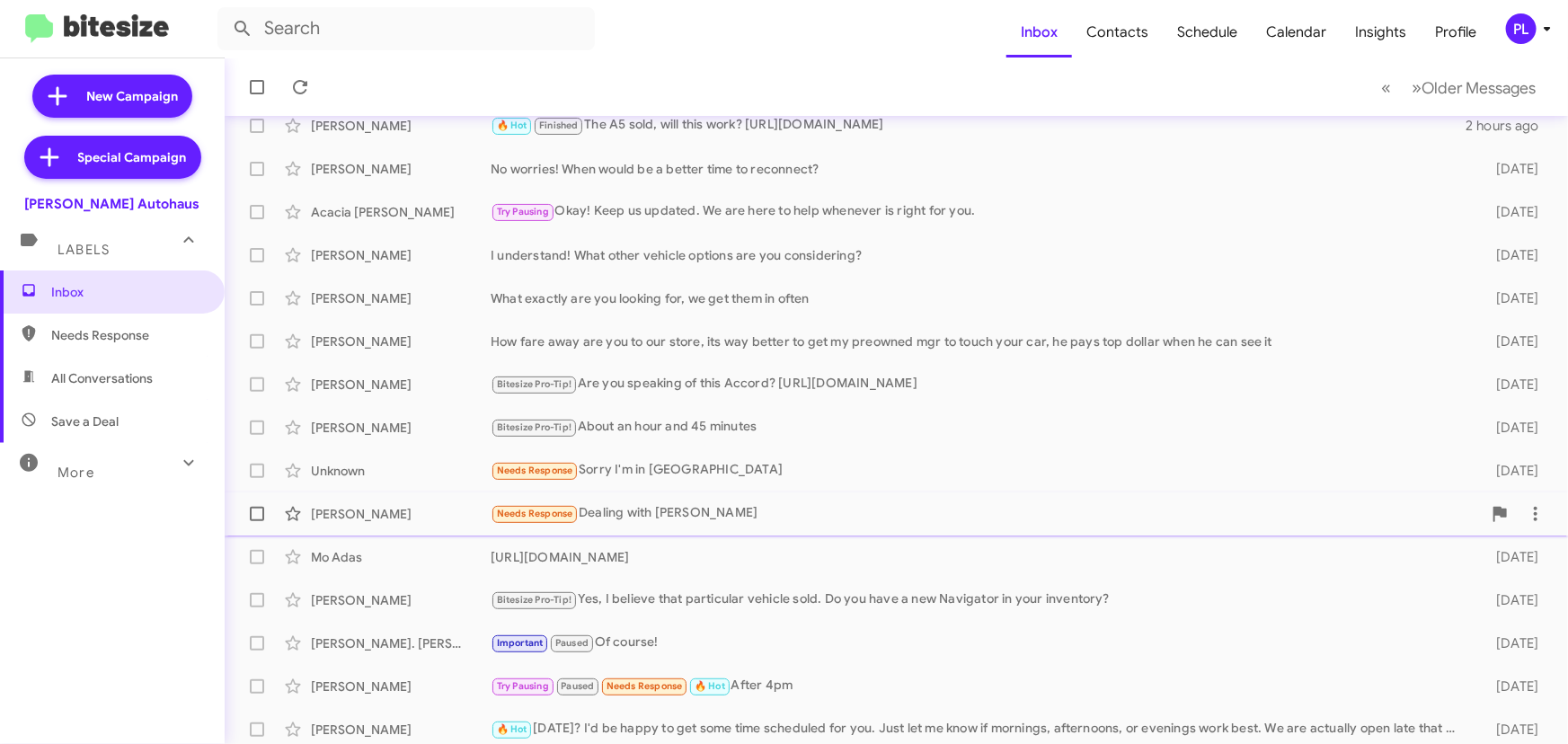
click at [712, 507] on div "Needs Response Dealing with Lukas" at bounding box center [986, 513] width 990 height 21
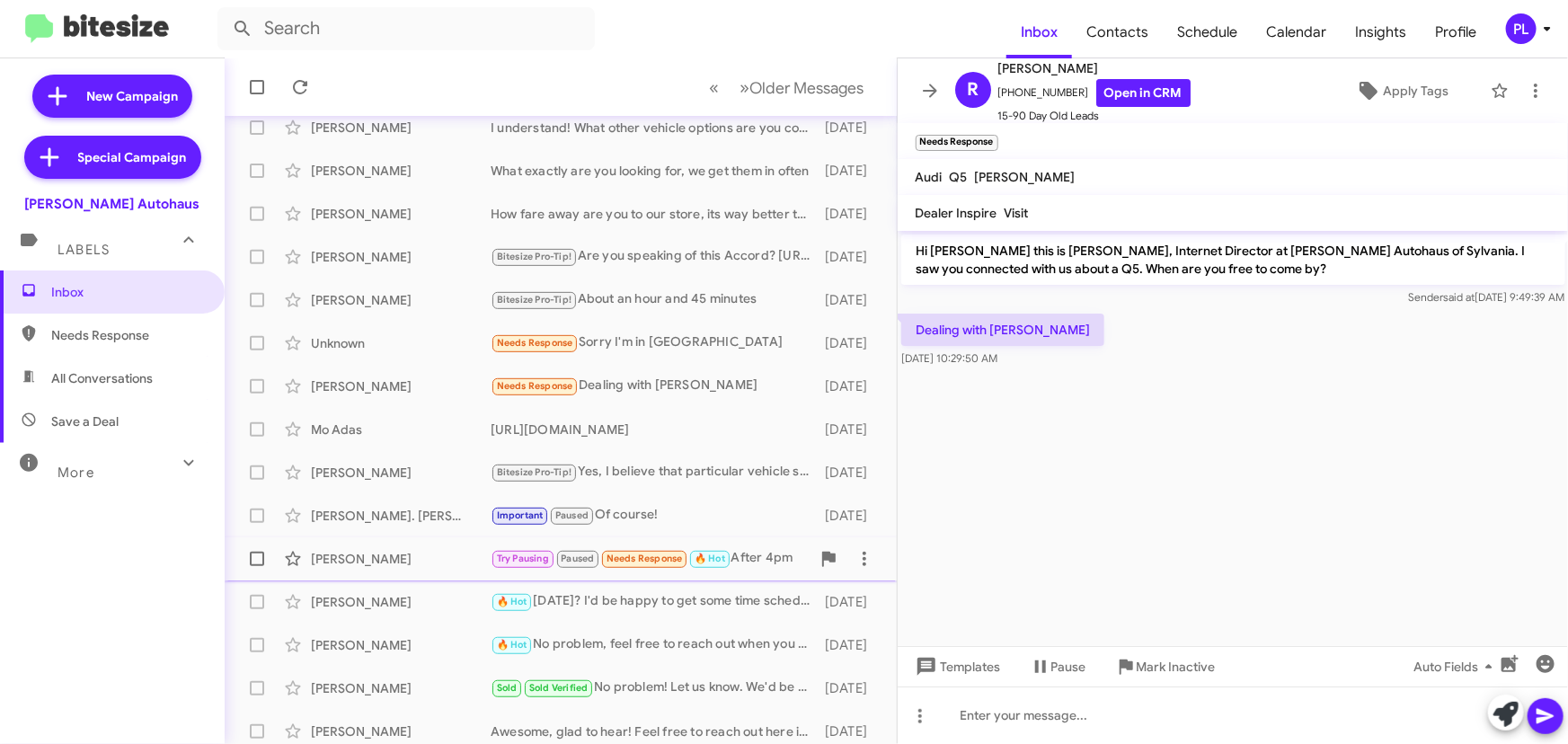
scroll to position [298, 0]
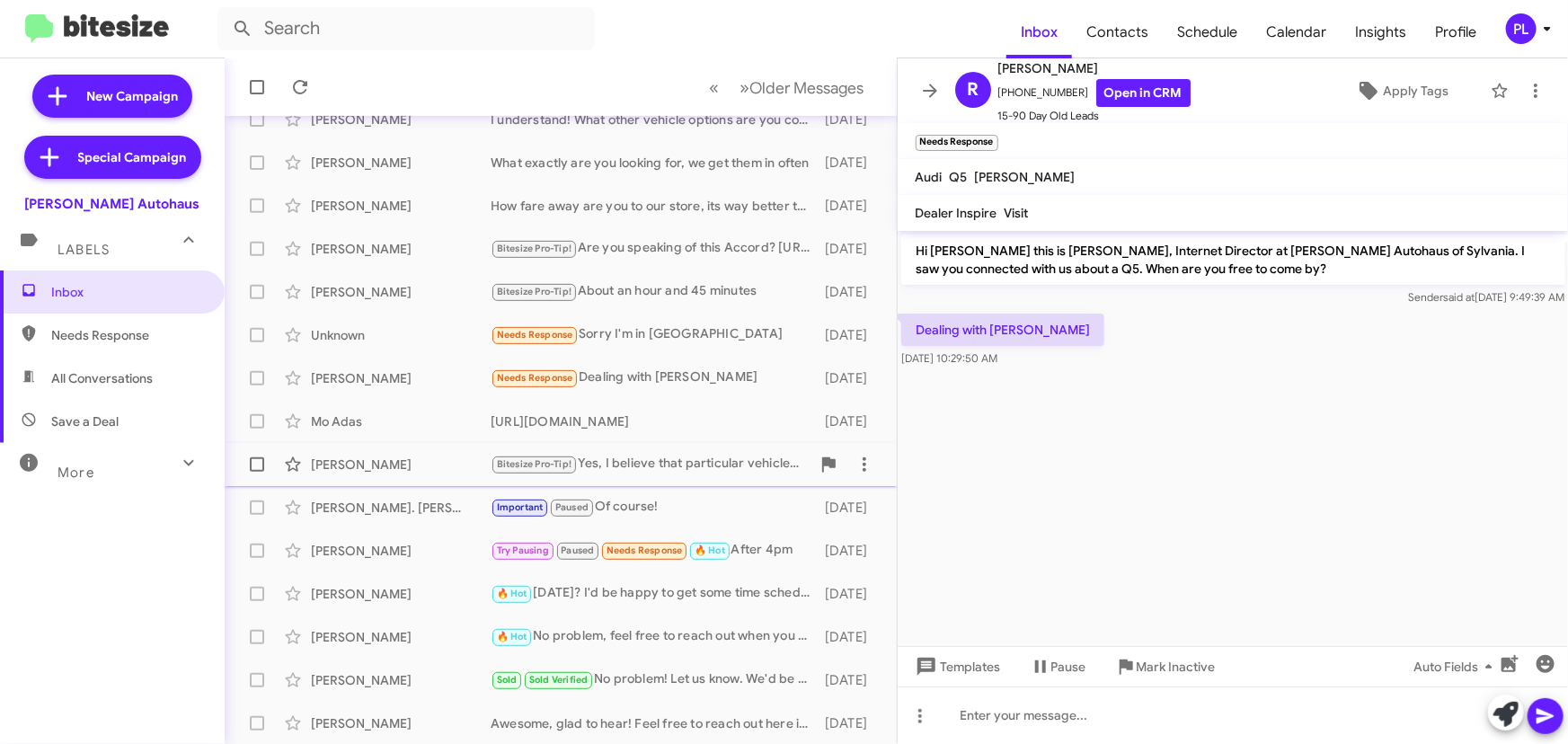
click at [644, 457] on div "Bitesize Pro-Tip! Yes, I believe that particular vehicle sold. Do you have a ne…" at bounding box center [650, 464] width 320 height 21
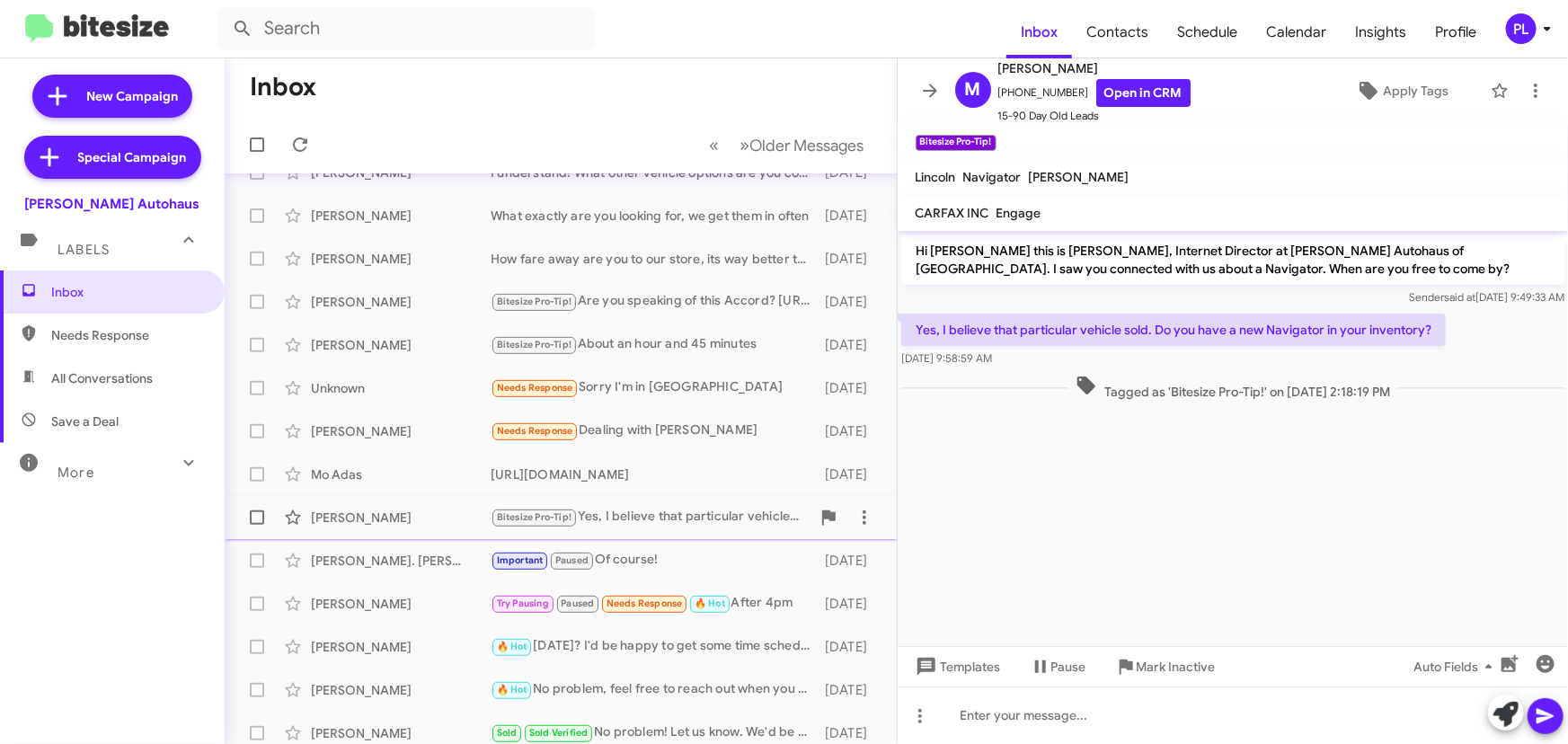
scroll to position [216, 0]
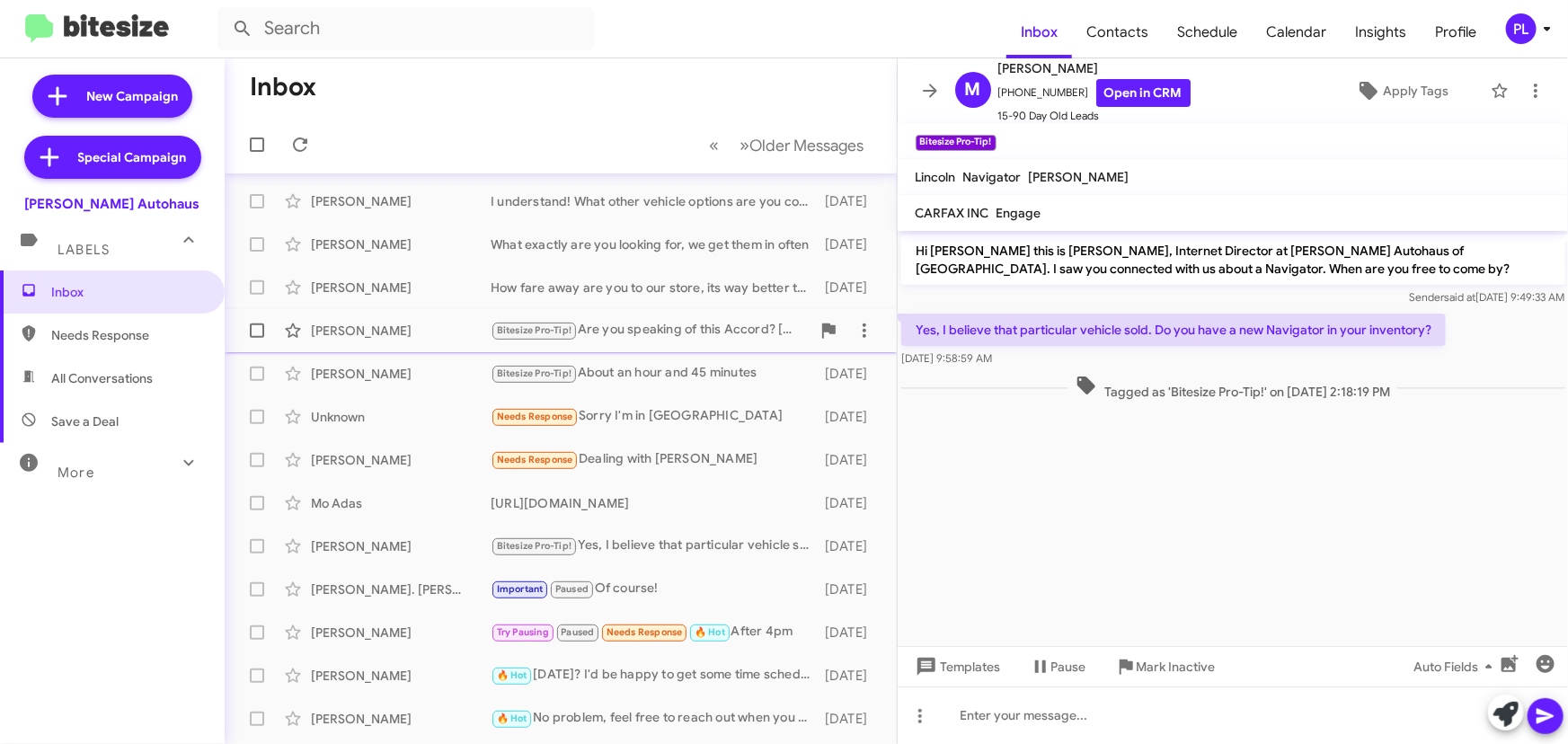
click at [656, 332] on div "Bitesize Pro-Tip! Are you speaking of this Accord? https://www.vindevers.com/in…" at bounding box center [650, 330] width 320 height 21
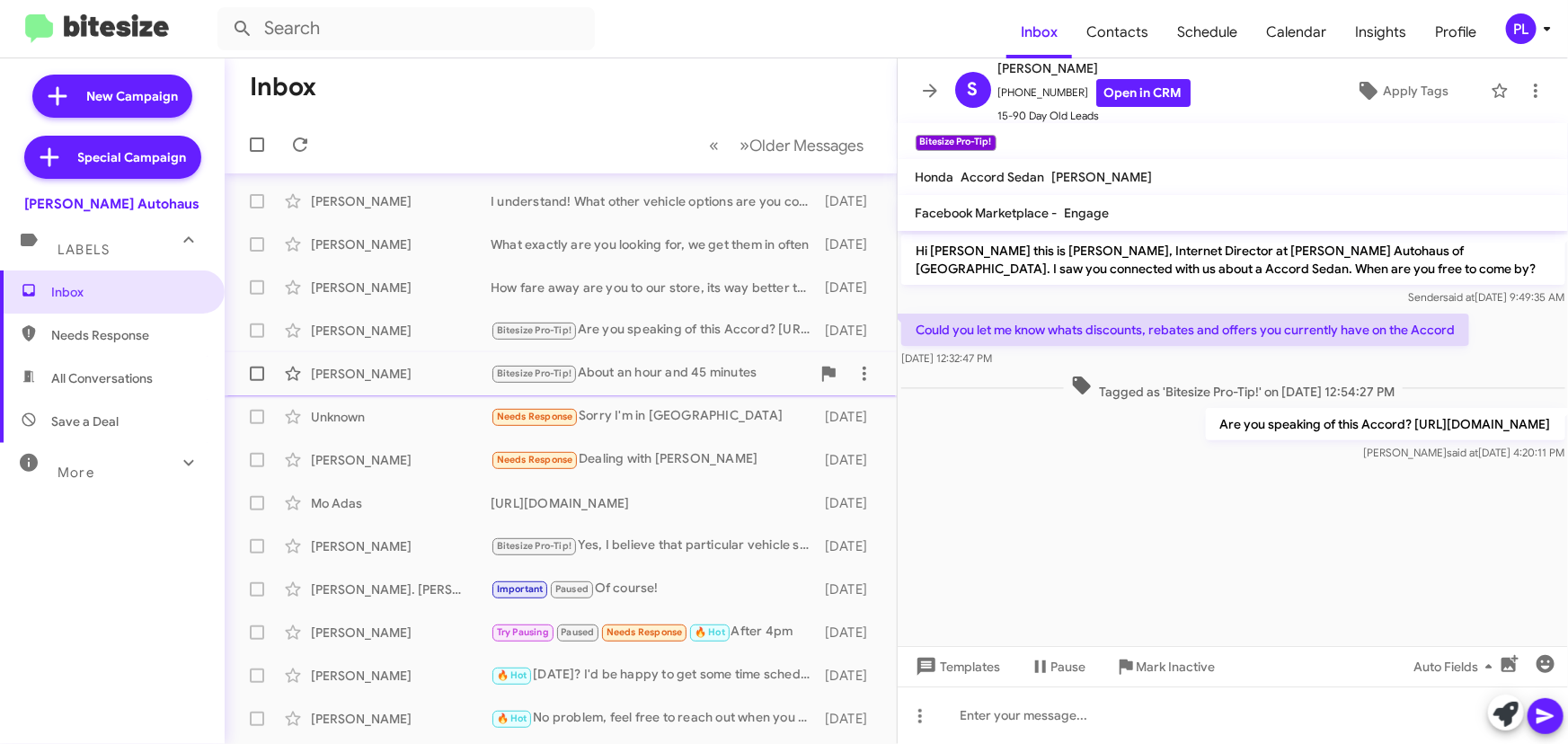
click at [655, 365] on div "Bitesize Pro-Tip! About an hour and 45 minutes" at bounding box center [650, 373] width 320 height 21
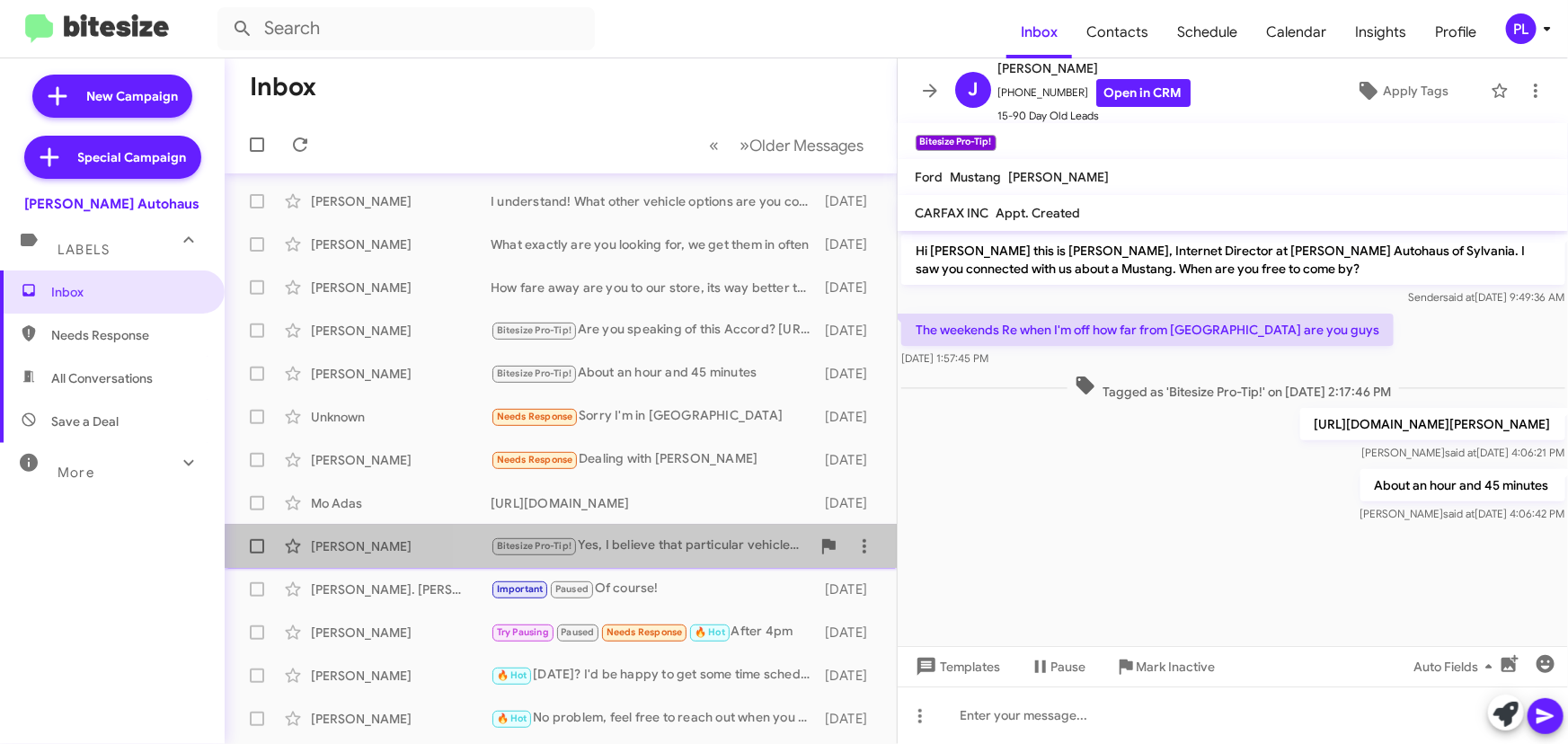
click at [687, 551] on div "Bitesize Pro-Tip! Yes, I believe that particular vehicle sold. Do you have a ne…" at bounding box center [650, 546] width 320 height 21
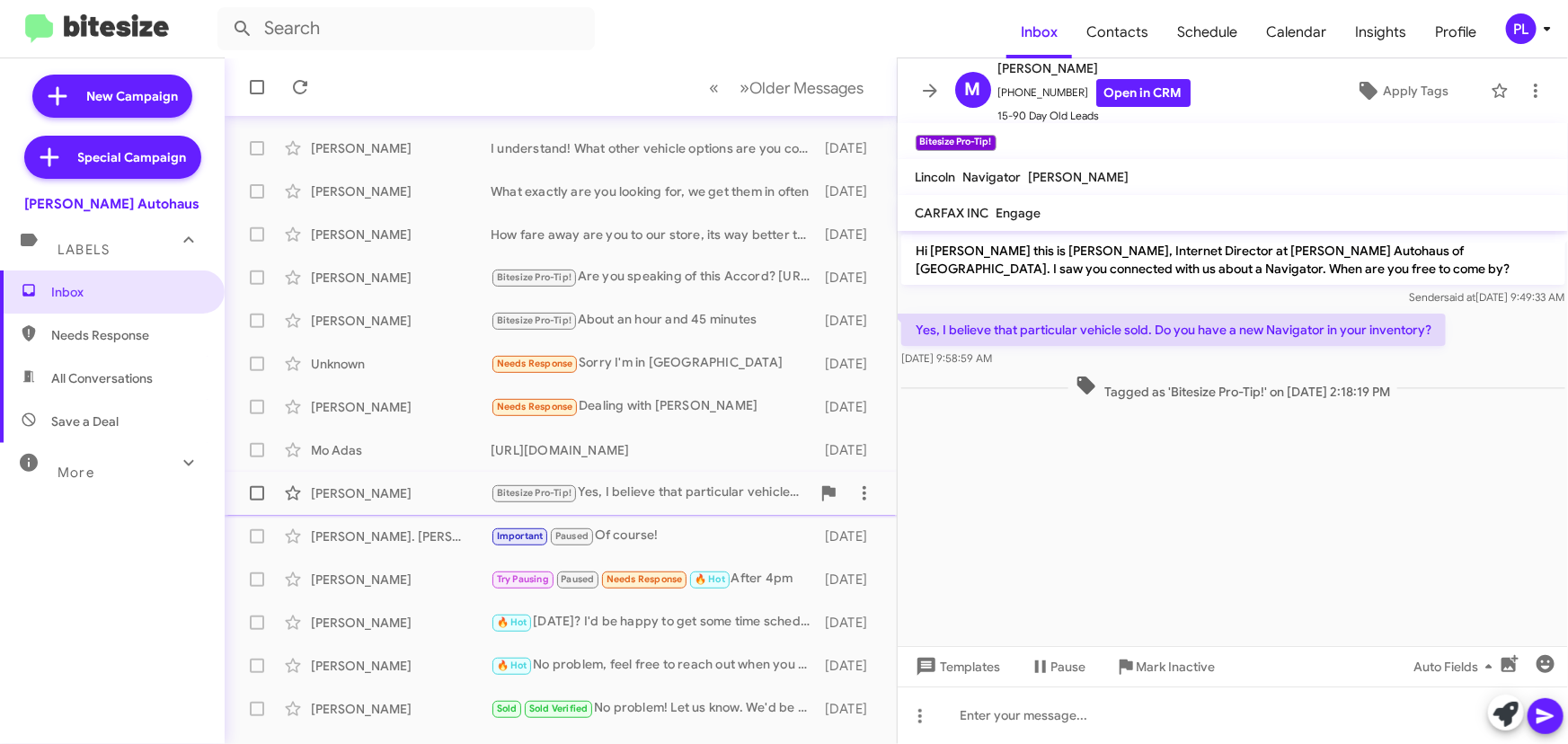
scroll to position [298, 0]
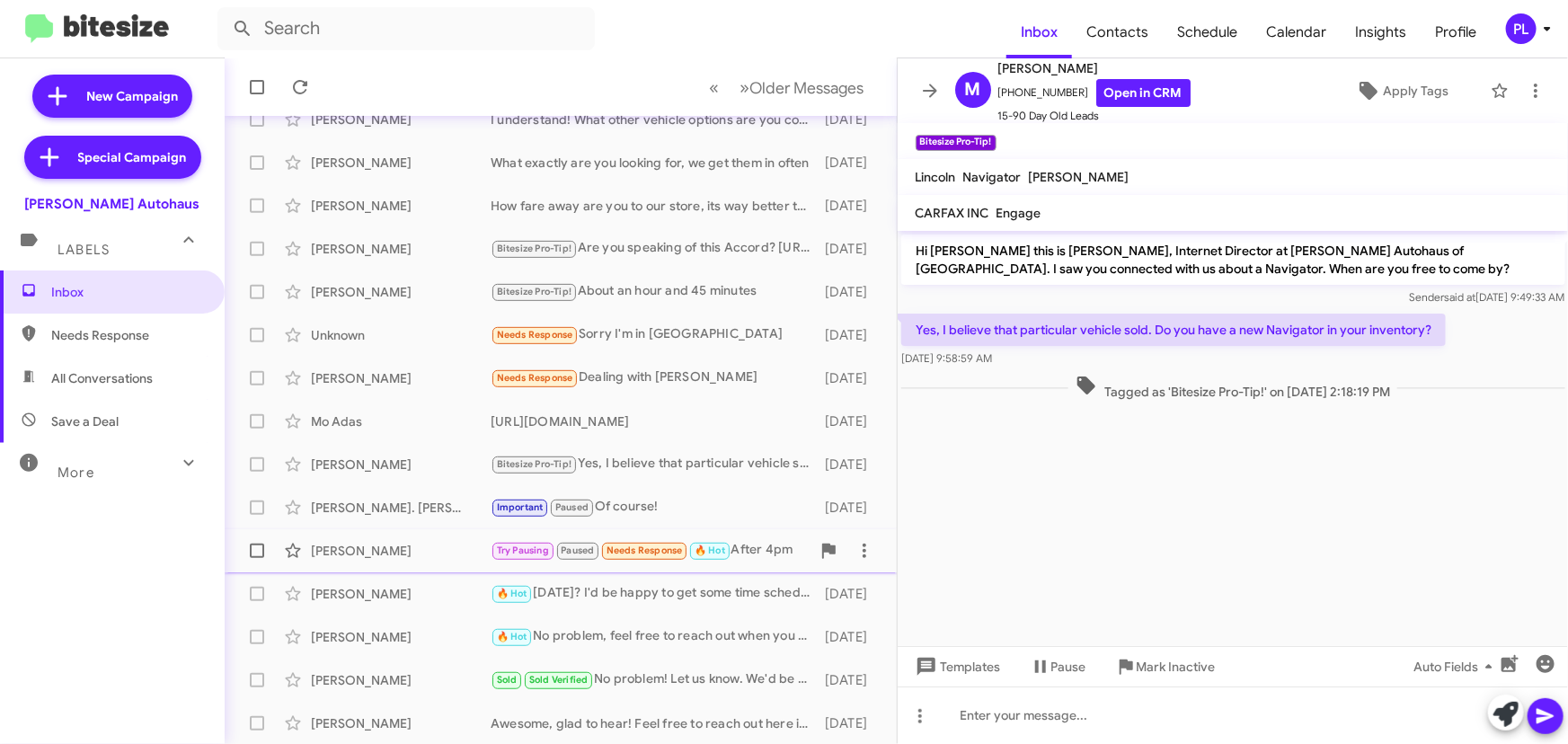
click at [374, 548] on div "[PERSON_NAME]" at bounding box center [401, 551] width 180 height 18
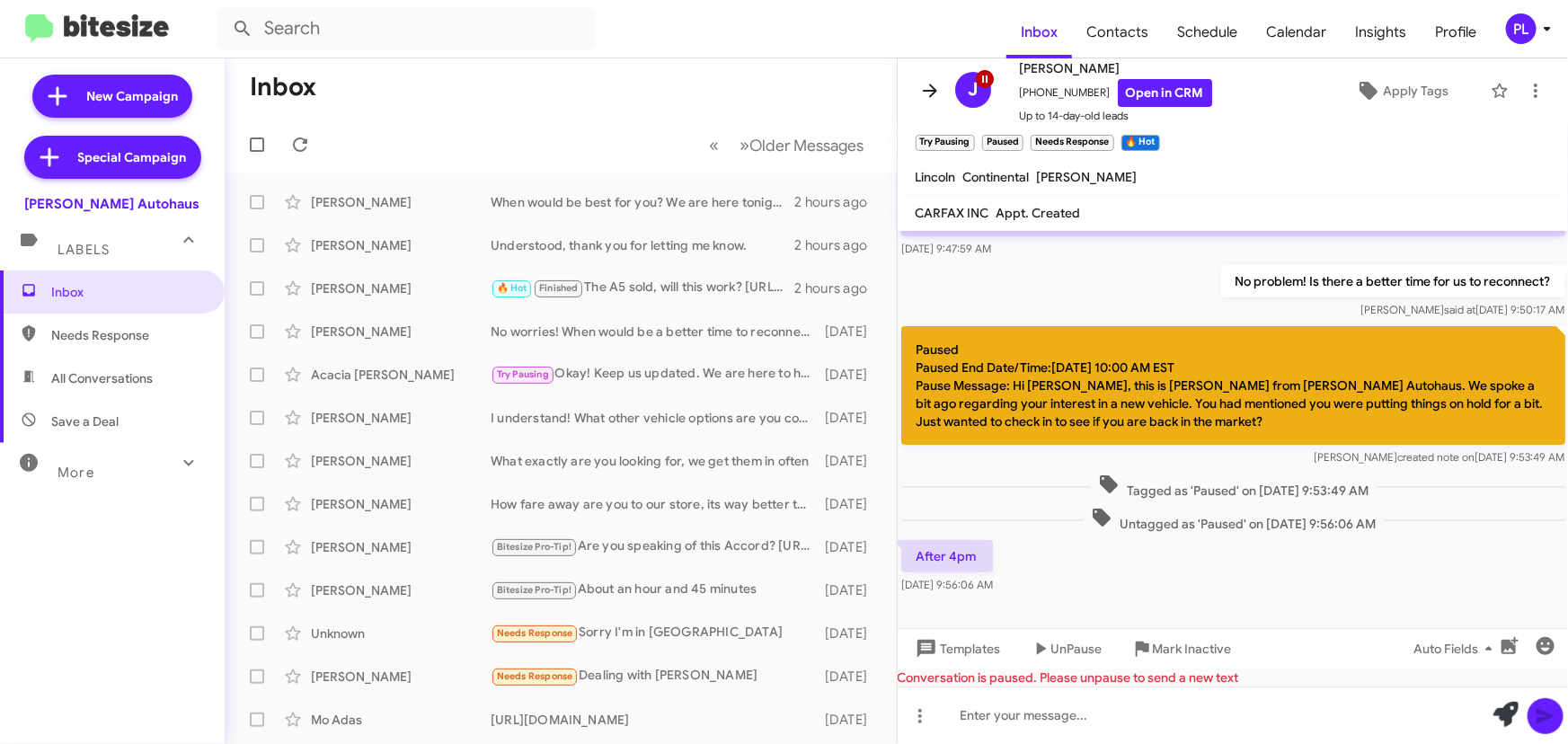
click at [923, 87] on icon at bounding box center [929, 90] width 22 height 22
